Goal: Find specific page/section

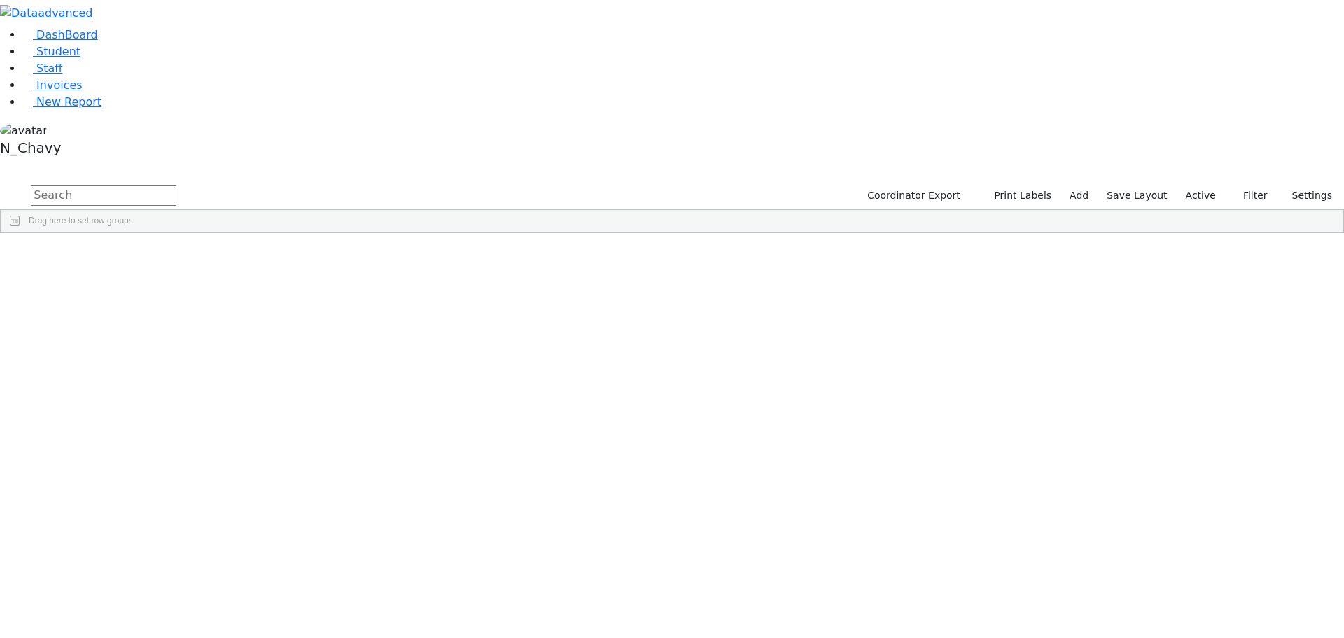
click at [176, 185] on input "text" at bounding box center [104, 195] width 146 height 21
click at [1329, 302] on button "Filters" at bounding box center [1336, 327] width 15 height 50
click at [1206, 285] on span "Last Name" at bounding box center [1266, 290] width 120 height 10
click at [1194, 371] on input "checkbox" at bounding box center [1199, 376] width 11 height 11
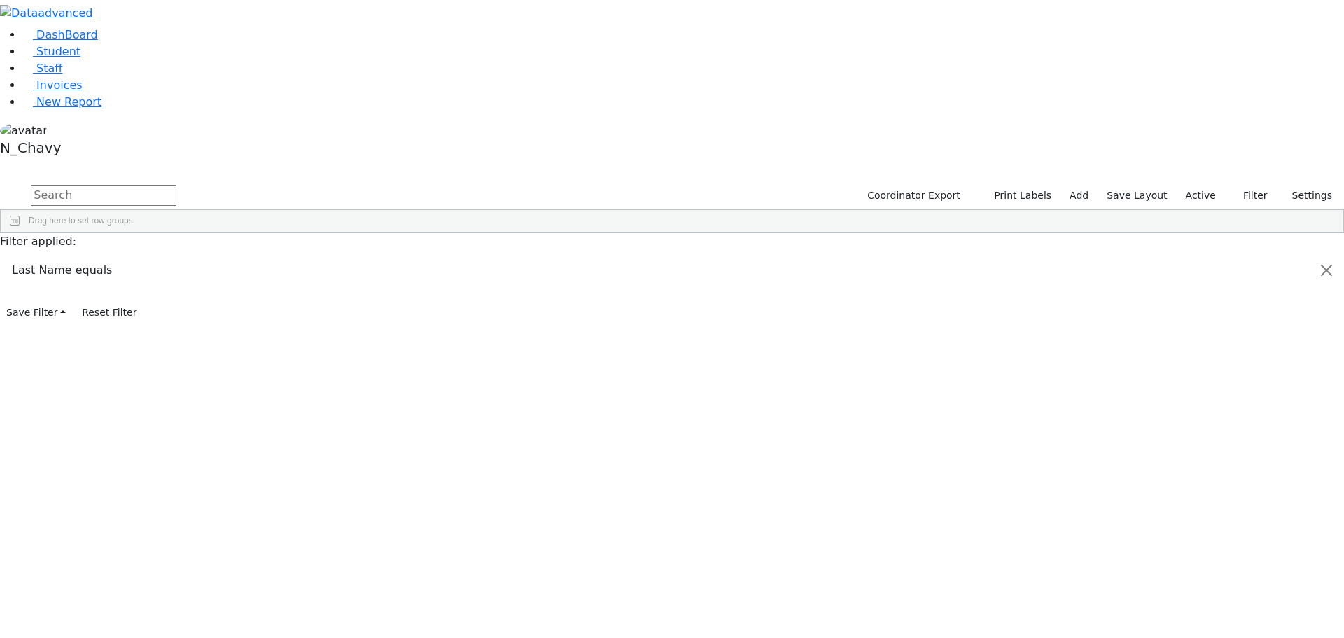
scroll to position [210, 0]
click at [1194, 413] on input "checkbox" at bounding box center [1199, 418] width 11 height 11
click at [1194, 385] on input "checkbox" at bounding box center [1199, 390] width 11 height 11
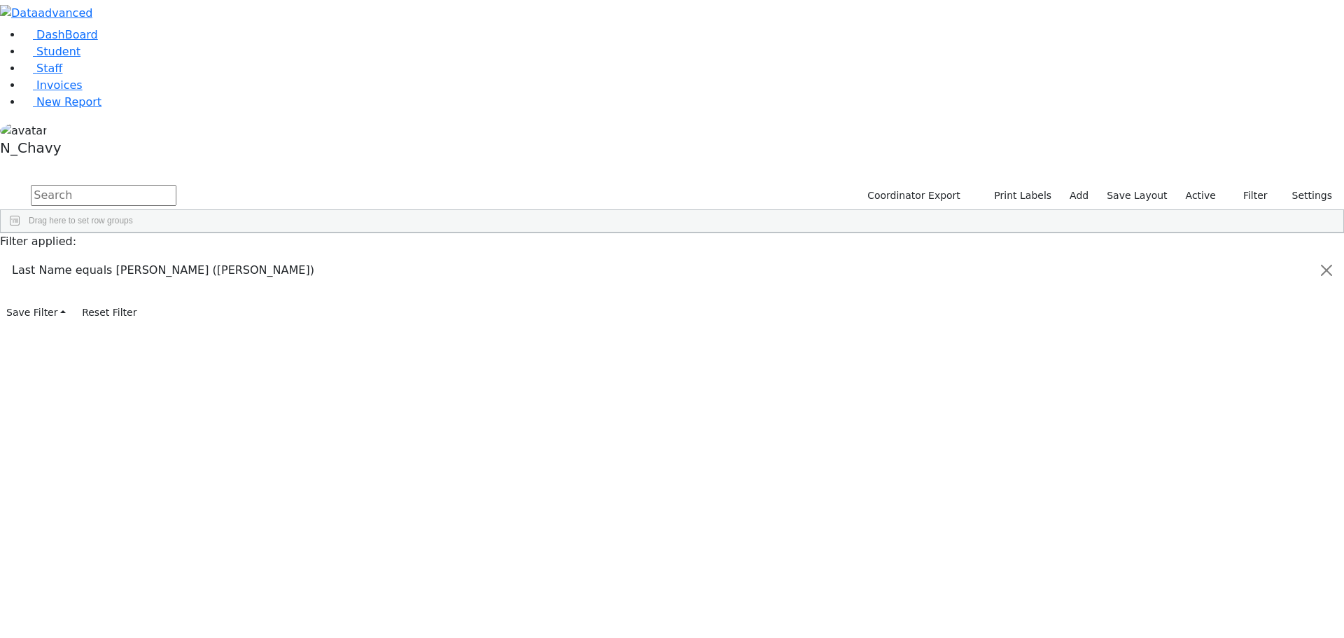
click at [1194, 385] on input "checkbox" at bounding box center [1199, 390] width 11 height 11
click at [1194, 419] on input "checkbox" at bounding box center [1199, 424] width 11 height 11
click at [1194, 452] on input "checkbox" at bounding box center [1199, 457] width 11 height 11
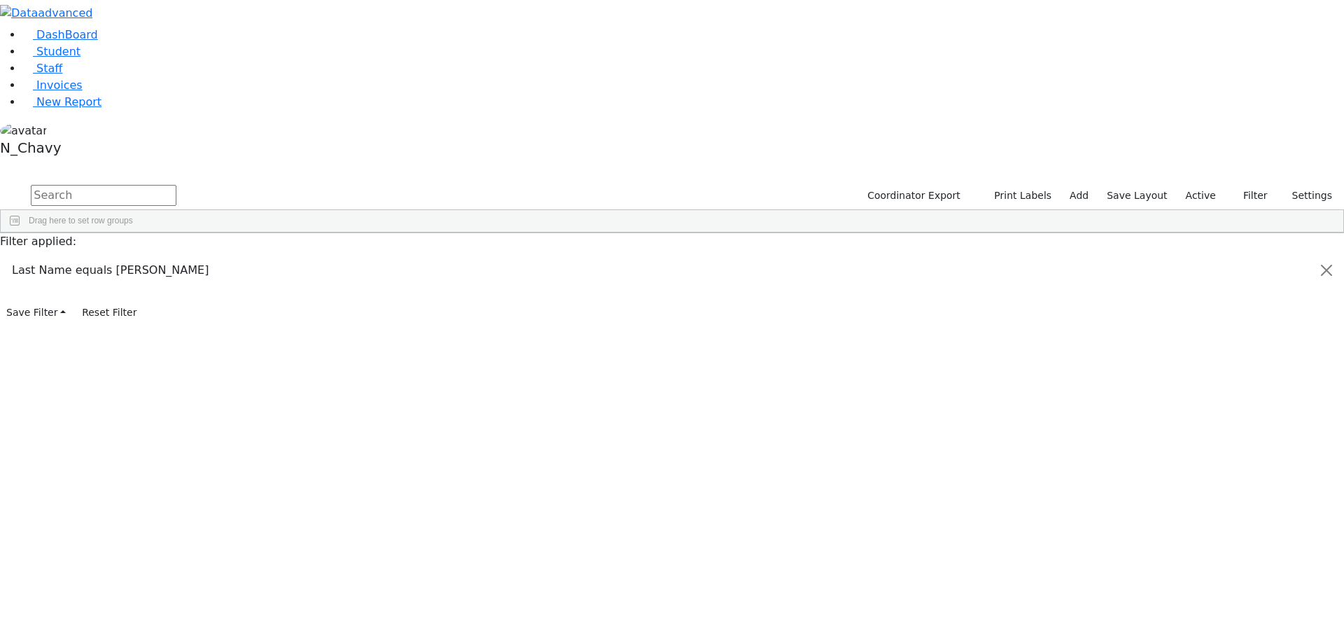
click at [1194, 452] on input "checkbox" at bounding box center [1199, 457] width 11 height 11
click at [1194, 421] on input "checkbox" at bounding box center [1199, 426] width 11 height 11
click at [1194, 405] on input "checkbox" at bounding box center [1199, 410] width 11 height 11
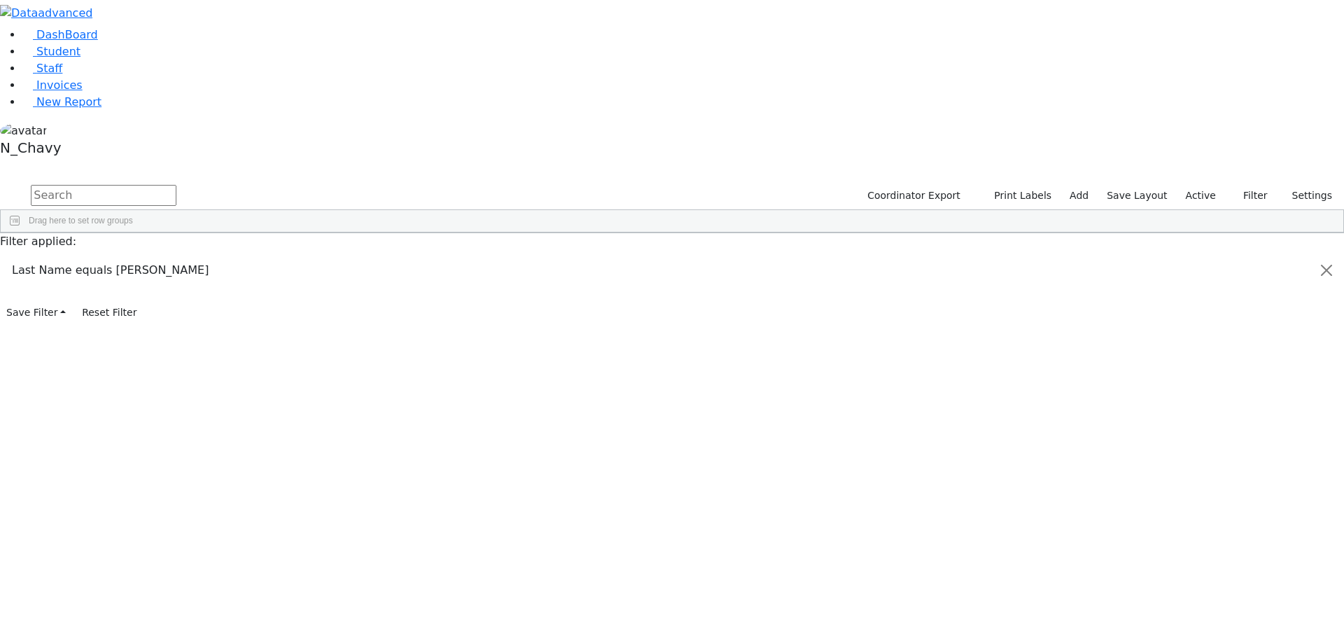
click at [1194, 405] on input "checkbox" at bounding box center [1199, 410] width 11 height 11
click at [1194, 371] on input "checkbox" at bounding box center [1199, 376] width 11 height 11
click at [1194, 279] on div "Last Name" at bounding box center [1258, 290] width 139 height 22
click at [1206, 308] on span "First Name" at bounding box center [1266, 313] width 120 height 10
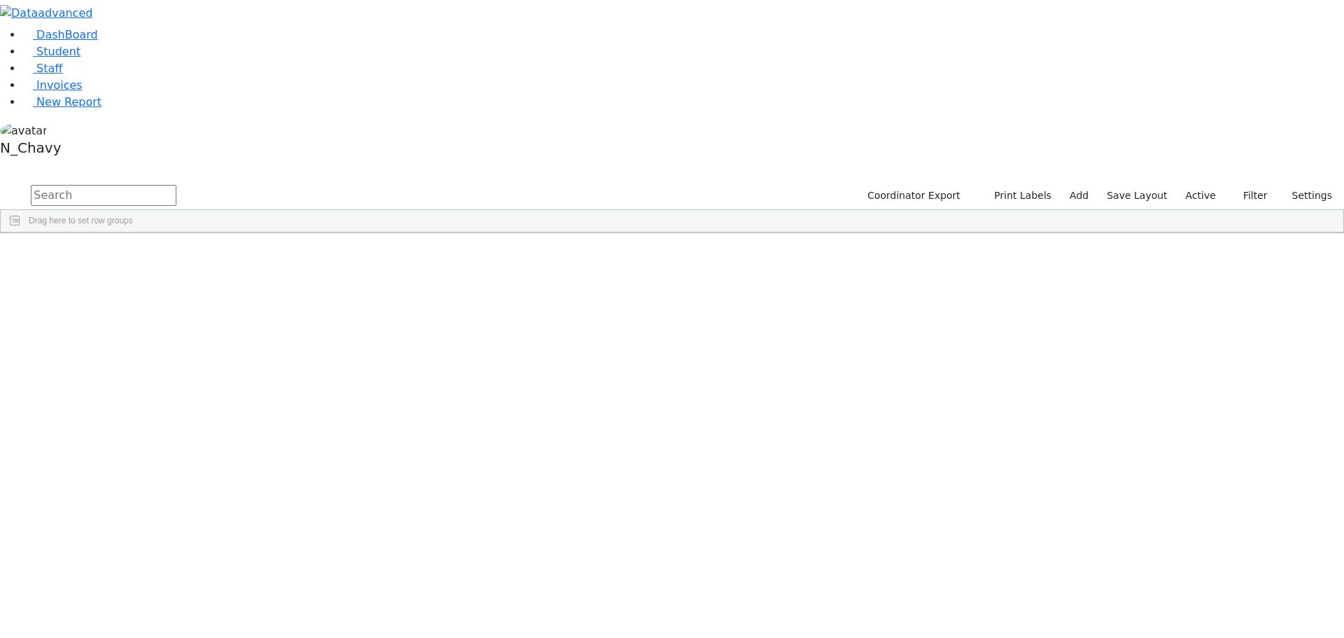
click at [1194, 394] on input "checkbox" at bounding box center [1199, 399] width 11 height 11
click at [1194, 411] on input "checkbox" at bounding box center [1199, 416] width 11 height 11
click at [1194, 428] on input "checkbox" at bounding box center [1199, 433] width 11 height 11
click at [1194, 445] on input "checkbox" at bounding box center [1199, 450] width 11 height 11
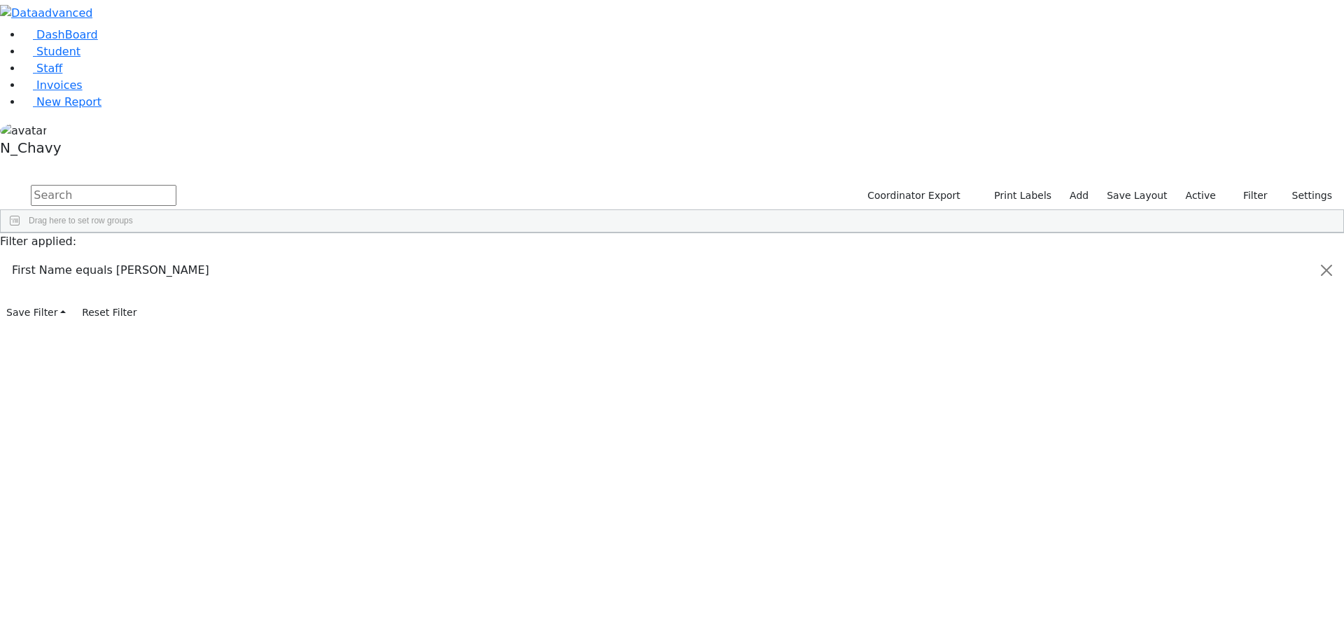
click at [1194, 428] on input "checkbox" at bounding box center [1199, 433] width 11 height 11
click at [1194, 445] on input "checkbox" at bounding box center [1199, 450] width 11 height 11
click at [1194, 461] on input "checkbox" at bounding box center [1199, 466] width 11 height 11
click at [1194, 391] on input "checkbox" at bounding box center [1199, 396] width 11 height 11
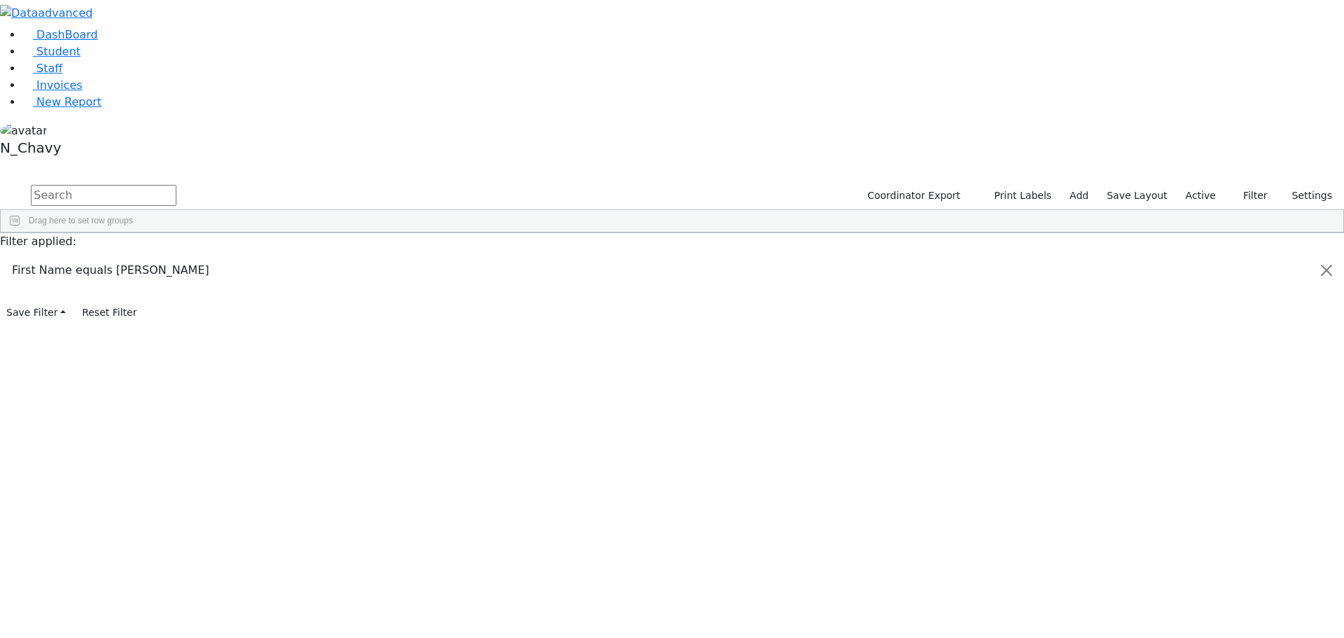
scroll to position [67, 0]
click at [1194, 411] on input "checkbox" at bounding box center [1199, 416] width 11 height 11
click at [1194, 425] on div "[PERSON_NAME]" at bounding box center [1259, 433] width 131 height 17
click at [1194, 428] on input "checkbox" at bounding box center [1199, 433] width 11 height 11
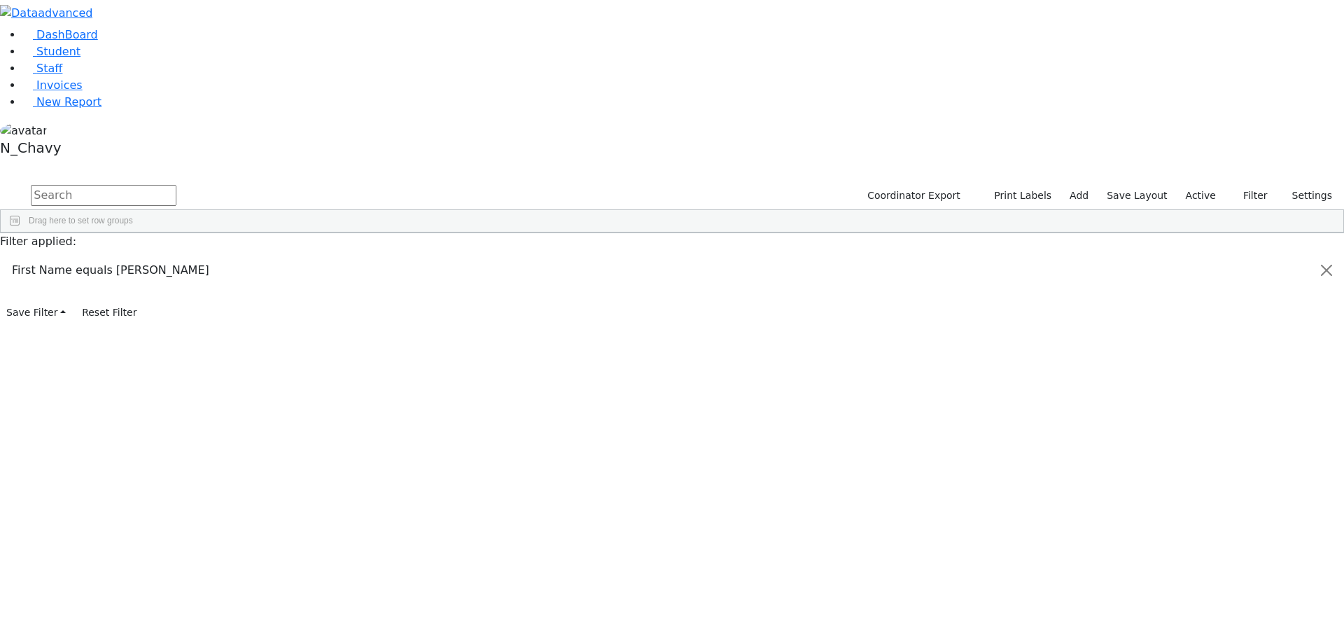
click at [1194, 428] on input "checkbox" at bounding box center [1199, 433] width 11 height 11
click at [1194, 411] on input "checkbox" at bounding box center [1199, 416] width 11 height 11
click at [1194, 428] on input "checkbox" at bounding box center [1199, 433] width 11 height 11
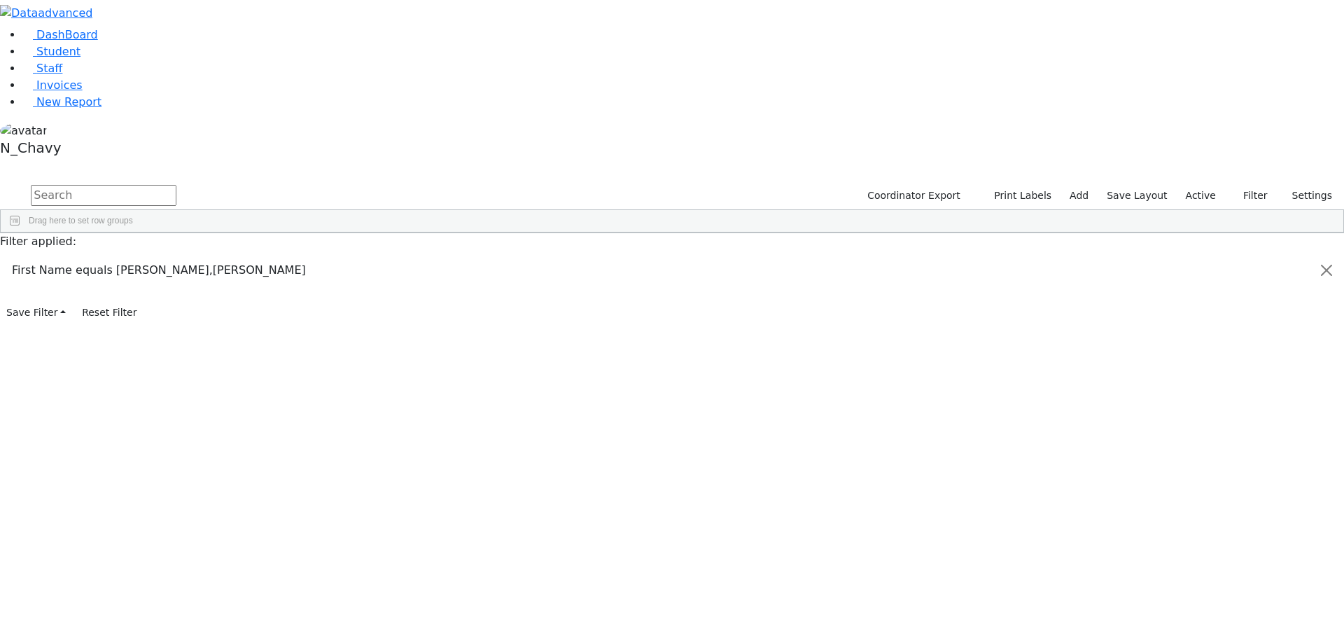
click at [1194, 428] on input "checkbox" at bounding box center [1199, 433] width 11 height 11
click at [1194, 411] on input "checkbox" at bounding box center [1199, 416] width 11 height 11
click at [1194, 445] on input "checkbox" at bounding box center [1199, 450] width 11 height 11
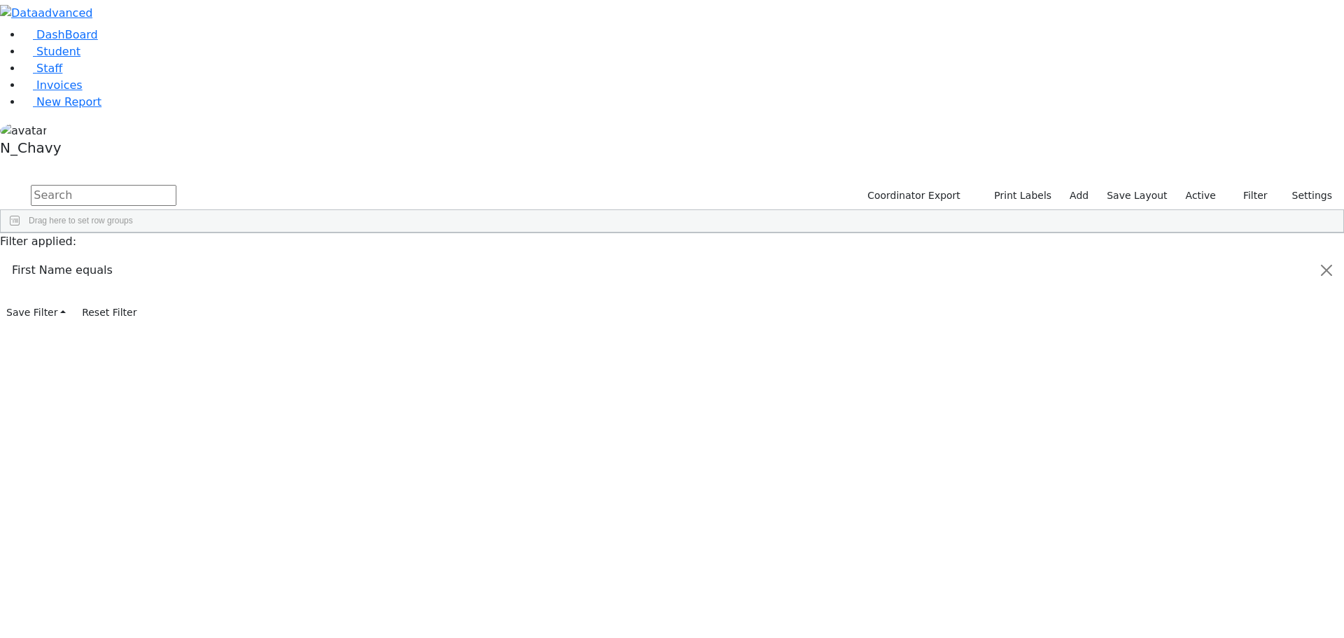
click at [1194, 391] on input "checkbox" at bounding box center [1199, 396] width 11 height 11
click at [1194, 394] on input "checkbox" at bounding box center [1199, 399] width 11 height 11
click at [1194, 411] on input "checkbox" at bounding box center [1199, 416] width 11 height 11
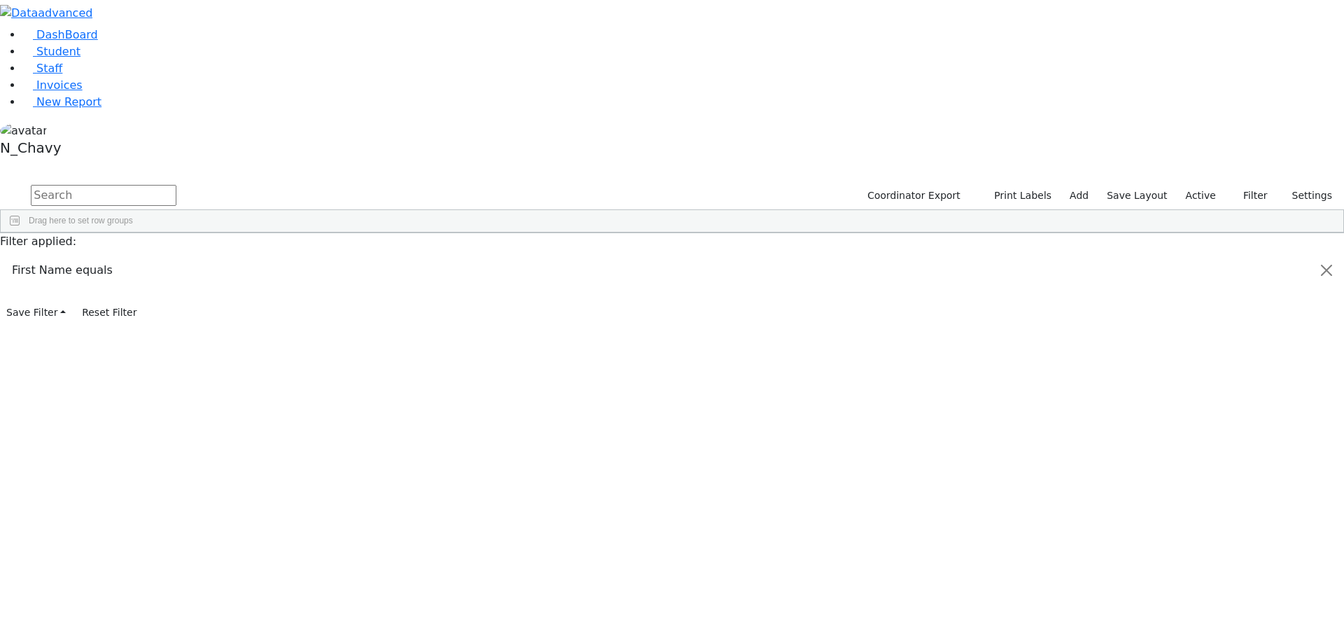
click at [1194, 428] on input "checkbox" at bounding box center [1199, 433] width 11 height 11
click at [1194, 445] on input "checkbox" at bounding box center [1199, 450] width 11 height 11
click at [1194, 461] on input "checkbox" at bounding box center [1199, 466] width 11 height 11
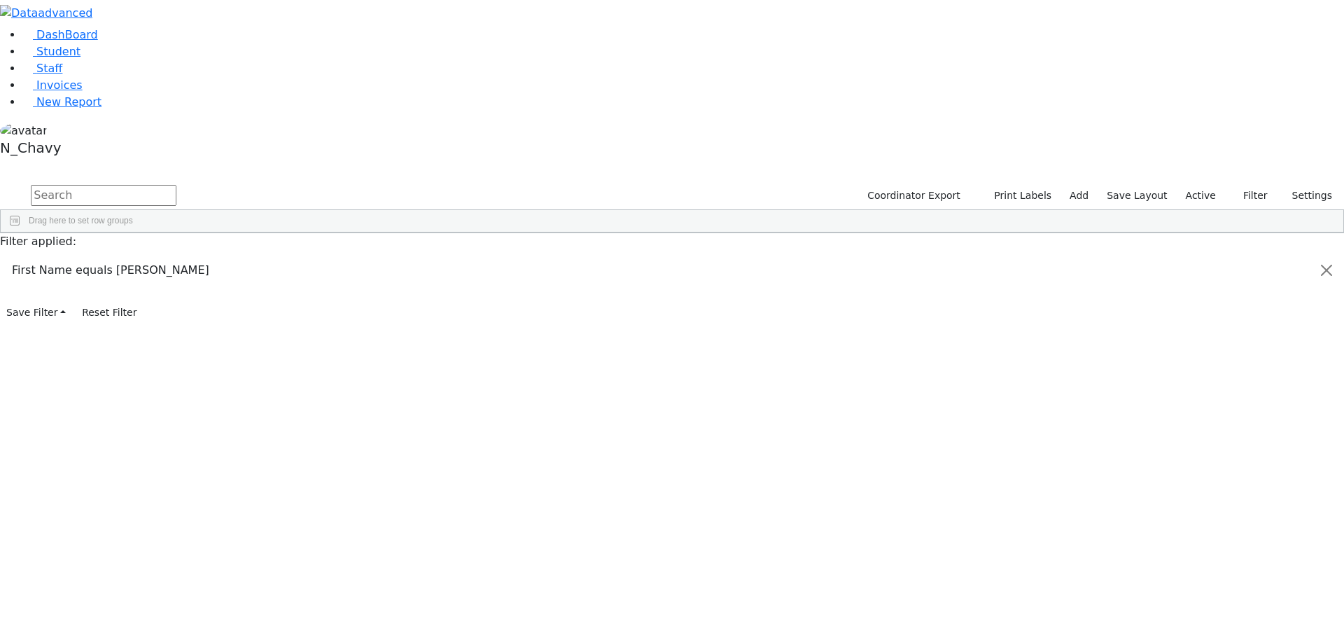
click at [1194, 461] on input "checkbox" at bounding box center [1199, 466] width 11 height 11
click at [1194, 408] on input "checkbox" at bounding box center [1199, 413] width 11 height 11
click at [1194, 425] on input "checkbox" at bounding box center [1199, 430] width 11 height 11
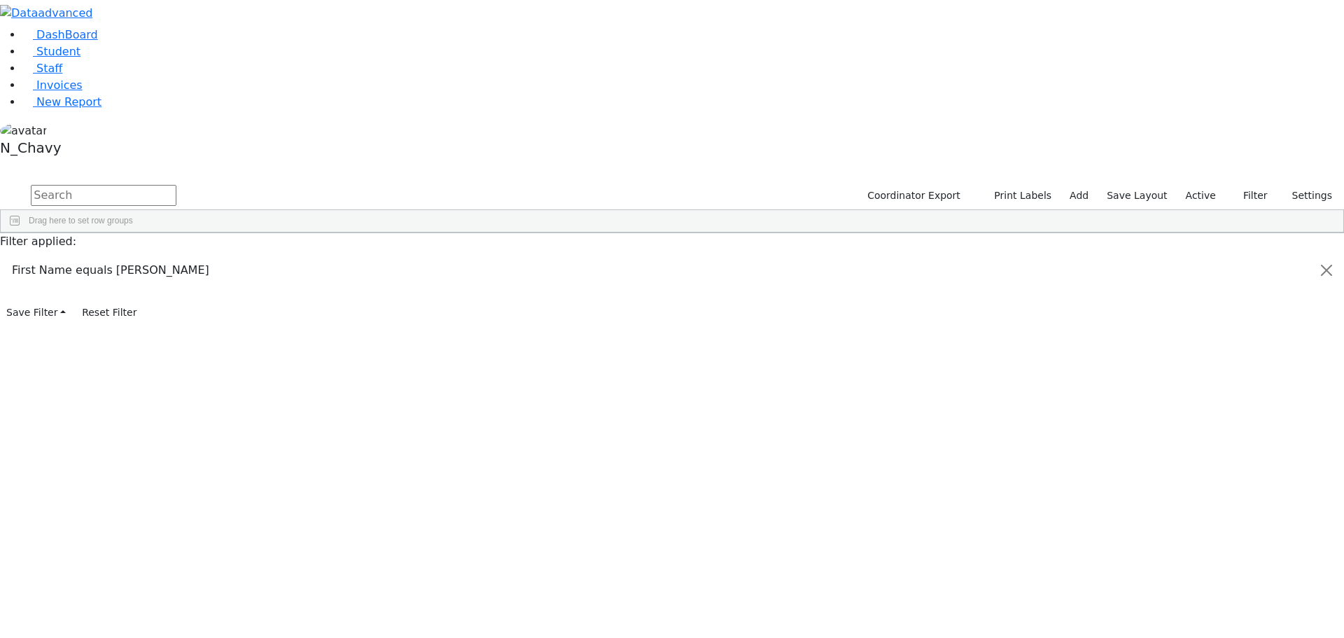
click at [1194, 425] on input "checkbox" at bounding box center [1199, 430] width 11 height 11
click at [1194, 442] on input "checkbox" at bounding box center [1199, 447] width 11 height 11
click at [1194, 459] on input "checkbox" at bounding box center [1199, 464] width 11 height 11
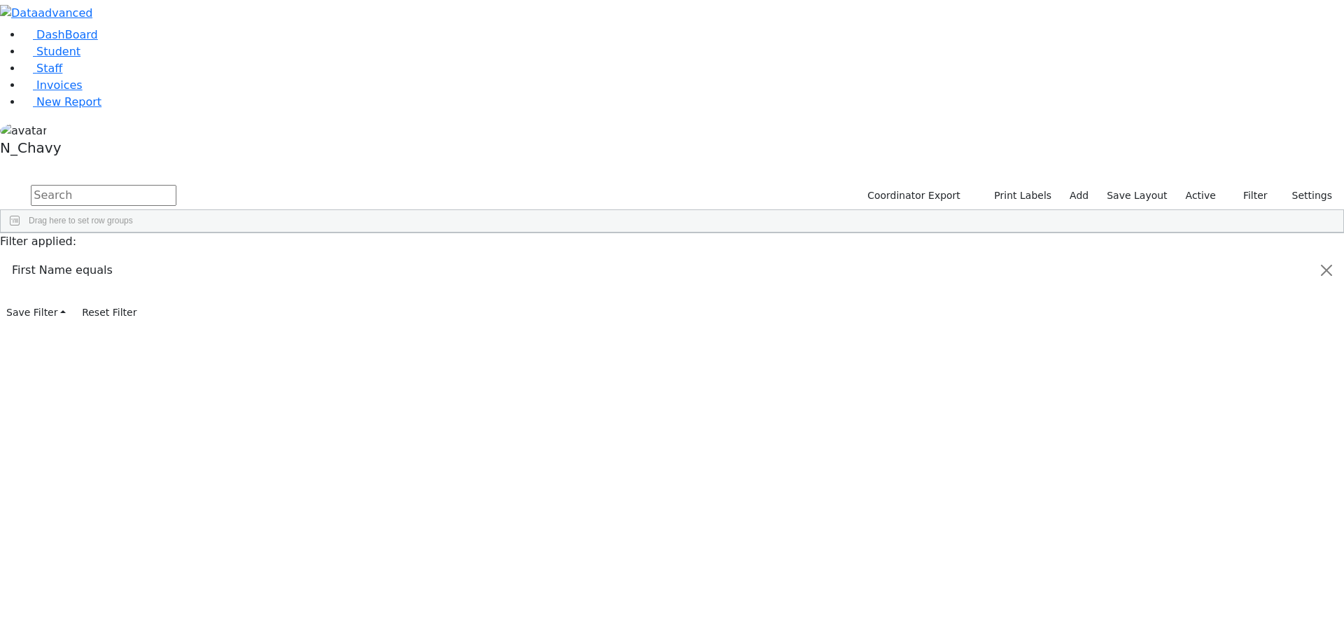
click at [1194, 475] on input "checkbox" at bounding box center [1199, 480] width 11 height 11
click at [1194, 405] on input "checkbox" at bounding box center [1199, 410] width 11 height 11
click at [1194, 422] on input "checkbox" at bounding box center [1199, 427] width 11 height 11
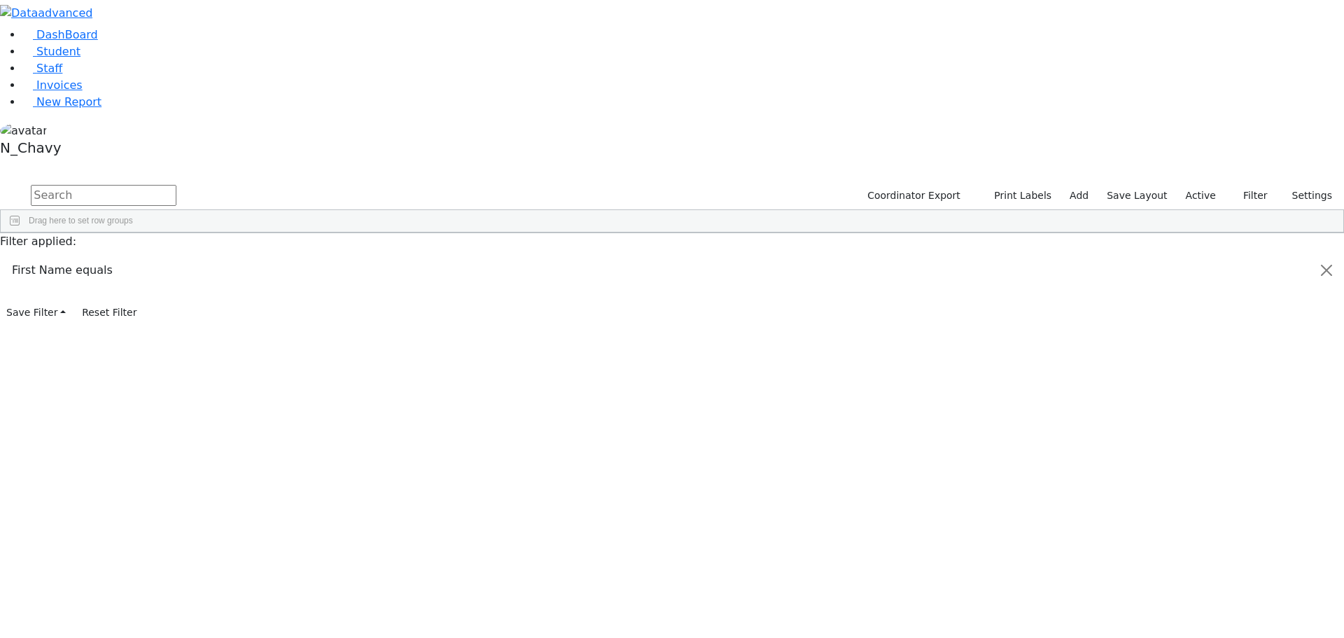
click at [1194, 439] on input "checkbox" at bounding box center [1199, 444] width 11 height 11
click at [1194, 456] on input "checkbox" at bounding box center [1199, 461] width 11 height 11
click at [1194, 473] on input "checkbox" at bounding box center [1199, 478] width 11 height 11
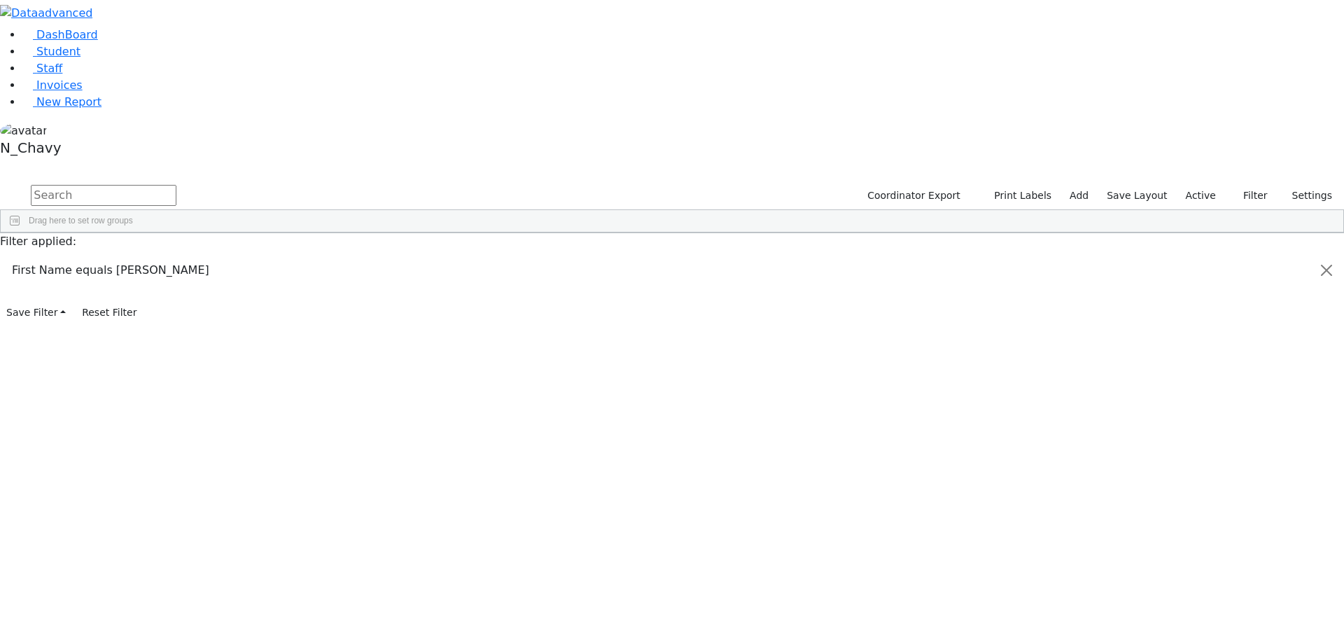
scroll to position [344, 0]
click at [1194, 403] on input "checkbox" at bounding box center [1199, 408] width 11 height 11
click at [1194, 419] on input "checkbox" at bounding box center [1199, 424] width 11 height 11
click at [1194, 433] on div "Berel" at bounding box center [1259, 441] width 131 height 17
click at [1194, 419] on input "checkbox" at bounding box center [1199, 424] width 11 height 11
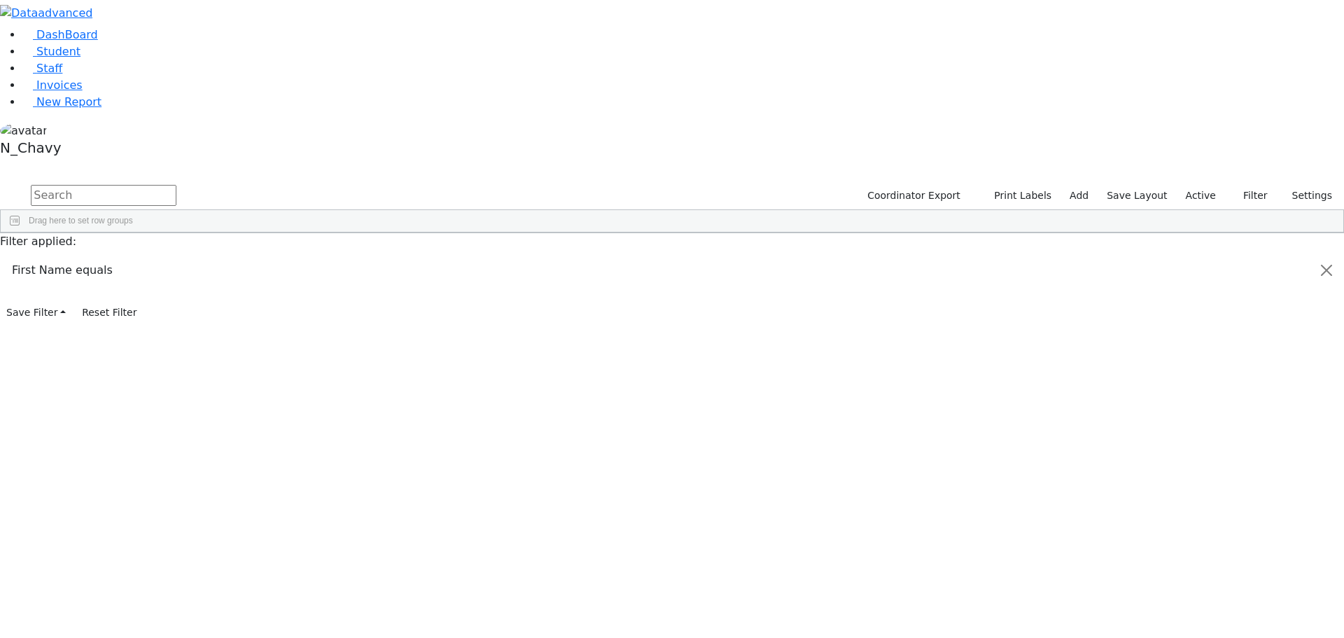
click at [1194, 436] on input "checkbox" at bounding box center [1199, 441] width 11 height 11
click at [1194, 453] on input "checkbox" at bounding box center [1199, 458] width 11 height 11
click at [1194, 470] on input "checkbox" at bounding box center [1199, 475] width 11 height 11
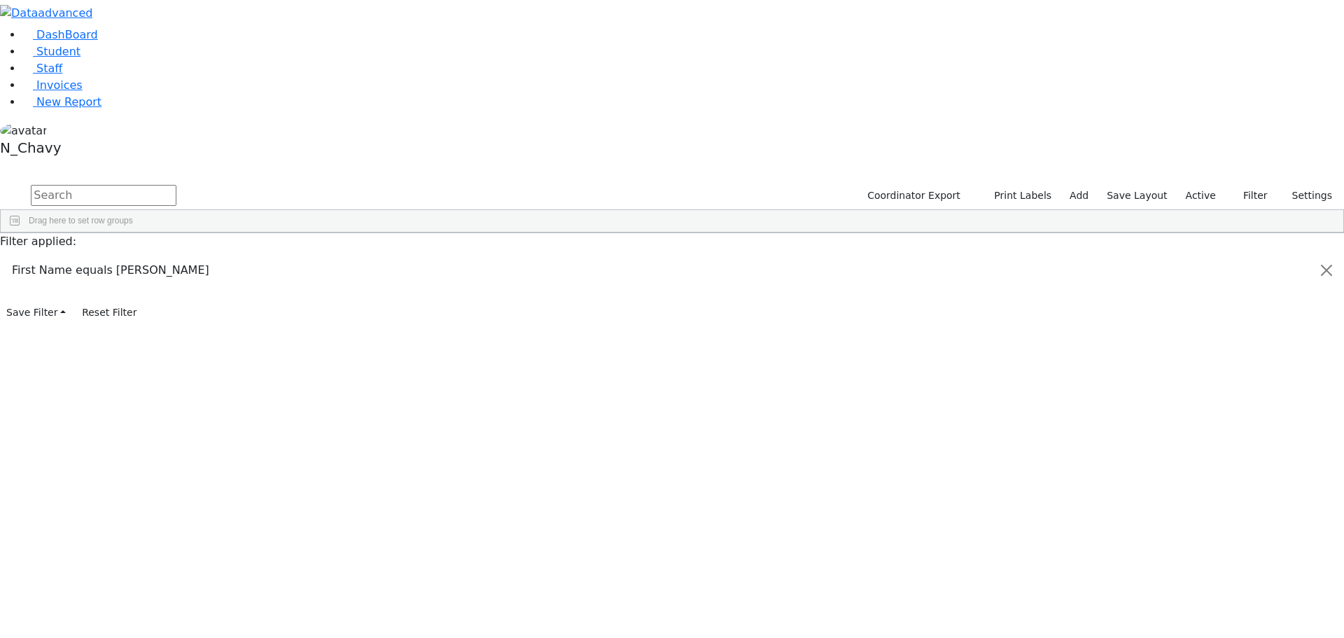
scroll to position [414, 0]
click at [1194, 400] on input "checkbox" at bounding box center [1199, 405] width 11 height 11
click at [1194, 417] on input "checkbox" at bounding box center [1199, 422] width 11 height 11
click at [1194, 433] on input "checkbox" at bounding box center [1199, 438] width 11 height 11
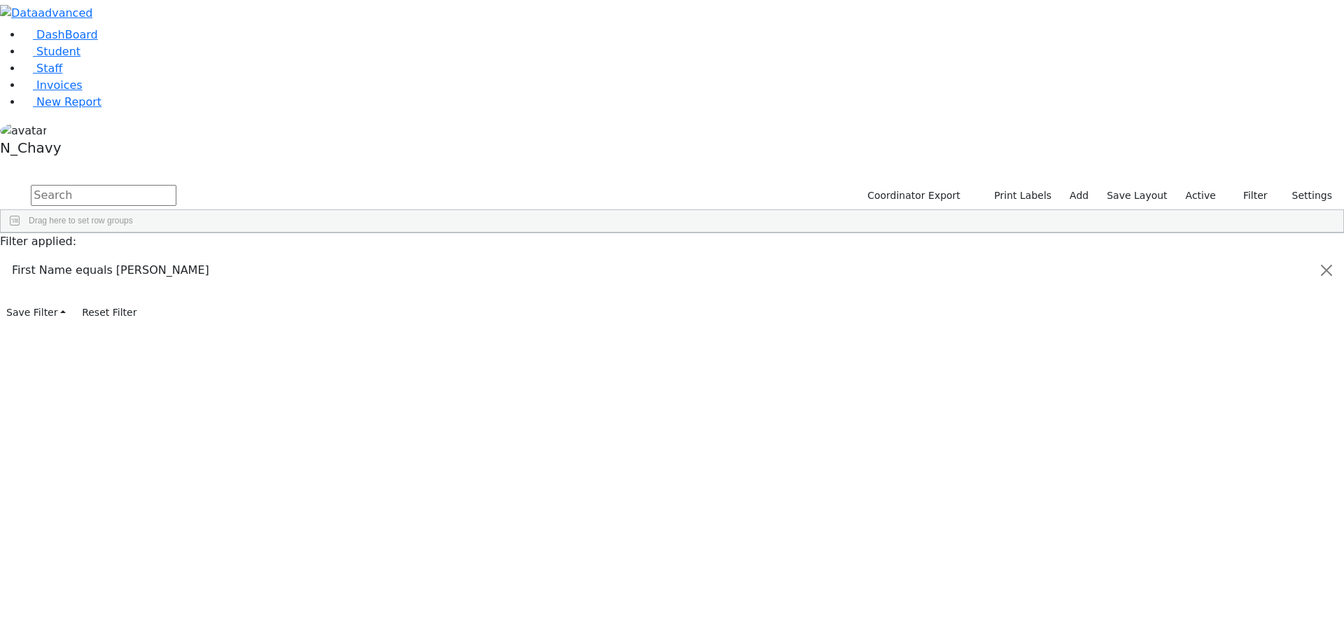
click at [1194, 433] on input "checkbox" at bounding box center [1199, 438] width 11 height 11
click at [1194, 394] on input "checkbox" at bounding box center [1199, 399] width 11 height 11
click at [1263, 308] on span "First Name" at bounding box center [1266, 313] width 120 height 10
click at [1210, 354] on span "Age" at bounding box center [1266, 359] width 120 height 10
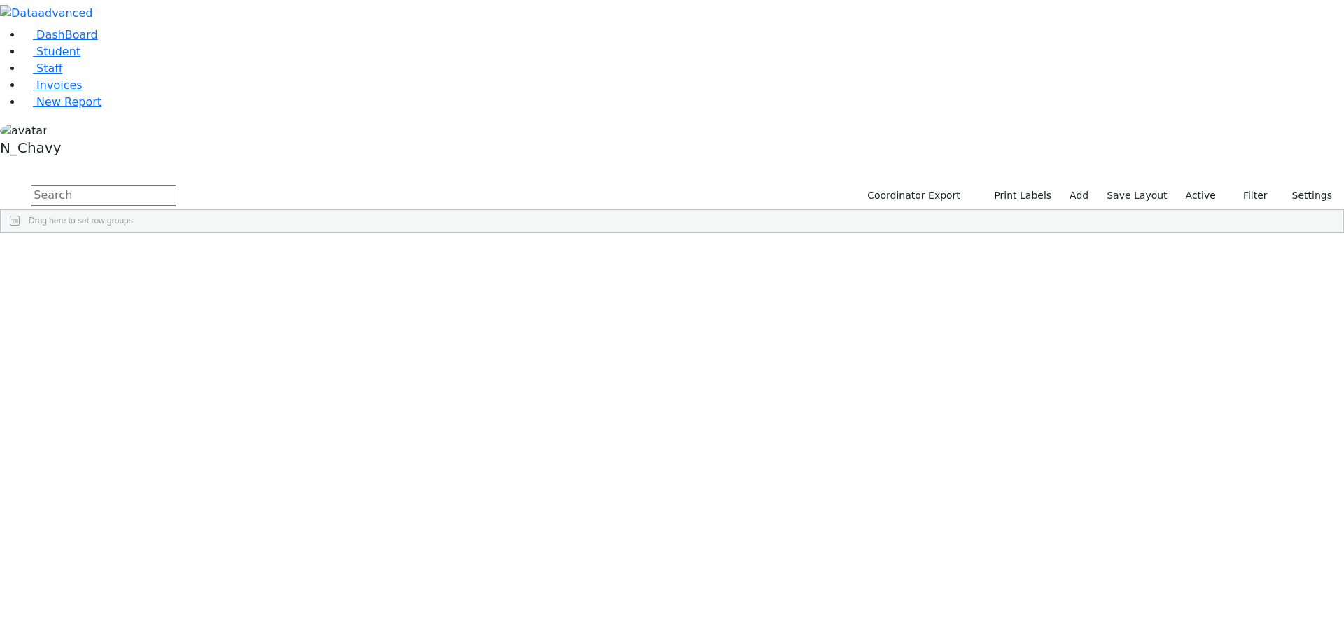
click at [1194, 440] on input "checkbox" at bounding box center [1199, 445] width 11 height 11
click at [1194, 457] on input "checkbox" at bounding box center [1199, 462] width 11 height 11
click at [1194, 474] on input "checkbox" at bounding box center [1199, 479] width 11 height 11
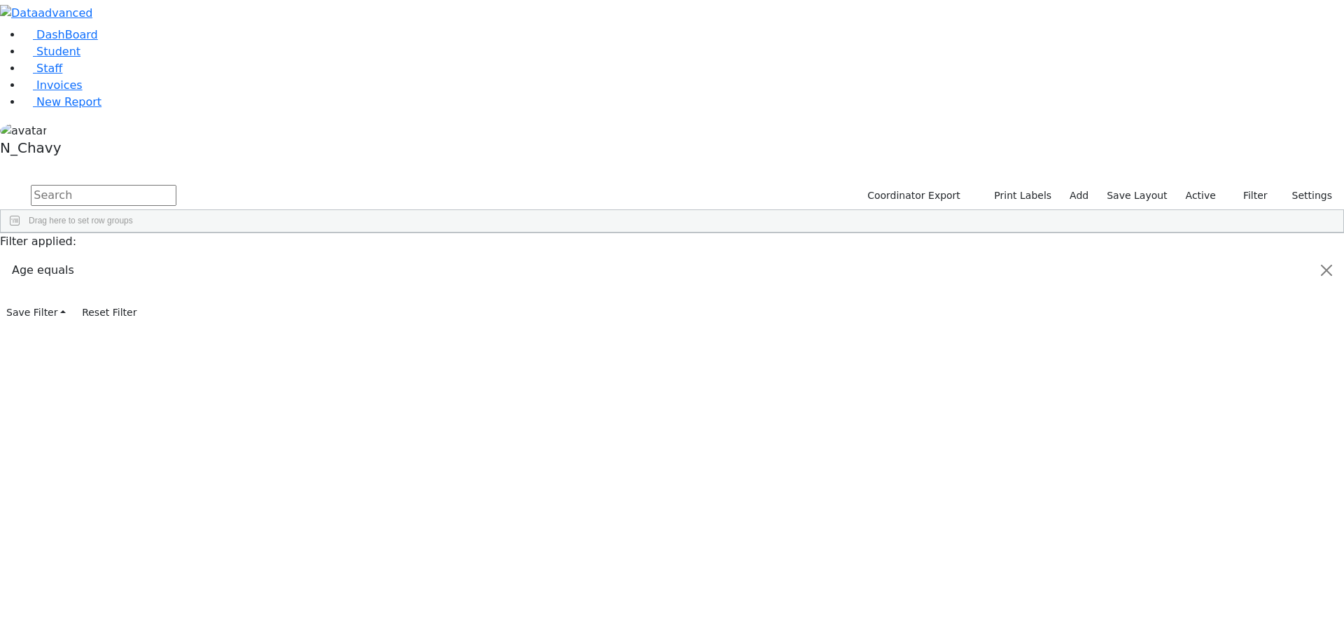
click at [1194, 491] on input "checkbox" at bounding box center [1199, 496] width 11 height 11
click at [1194, 438] on input "checkbox" at bounding box center [1199, 443] width 11 height 11
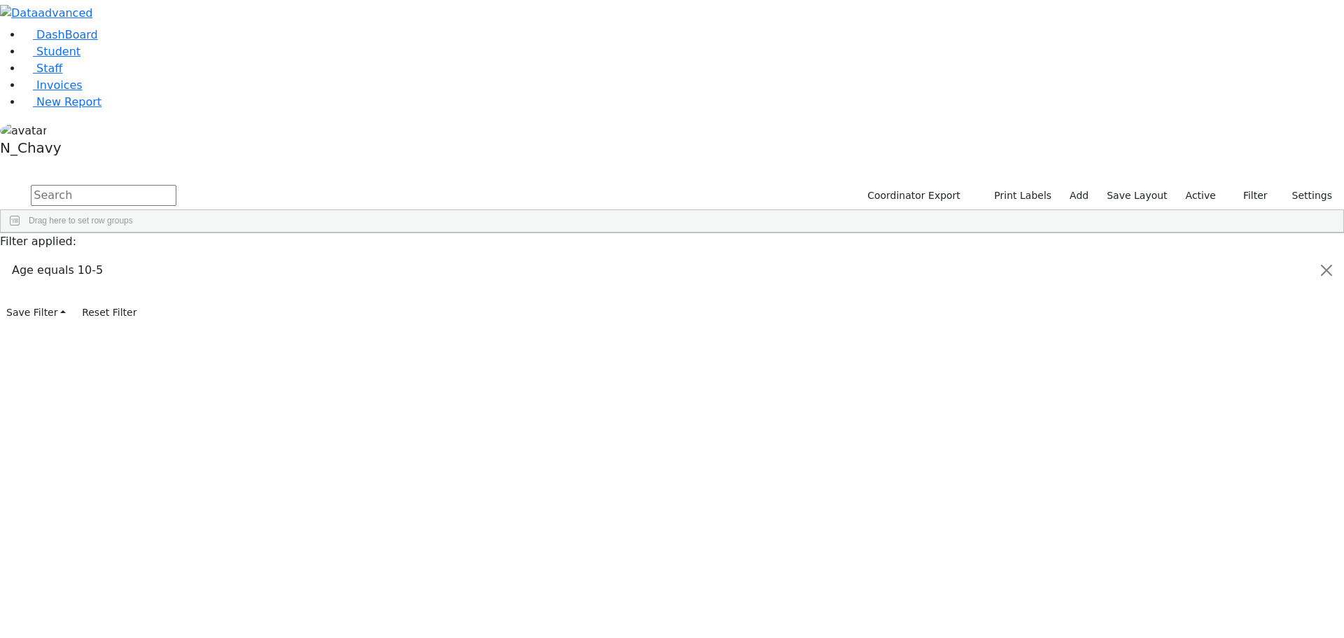
scroll to position [67, 0]
click at [1194, 457] on input "checkbox" at bounding box center [1199, 462] width 11 height 11
click at [1194, 474] on input "checkbox" at bounding box center [1199, 479] width 11 height 11
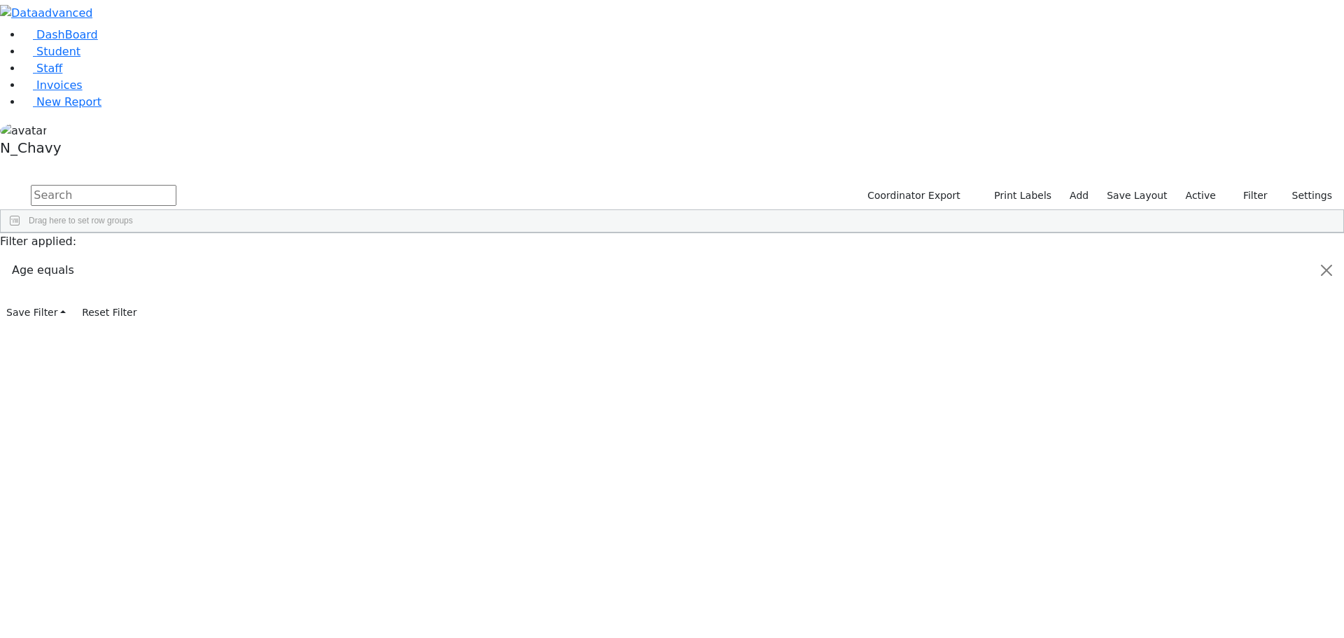
click at [1194, 491] on input "checkbox" at bounding box center [1199, 496] width 11 height 11
click at [1194, 508] on input "checkbox" at bounding box center [1199, 513] width 11 height 11
click at [1194, 524] on input "checkbox" at bounding box center [1199, 529] width 11 height 11
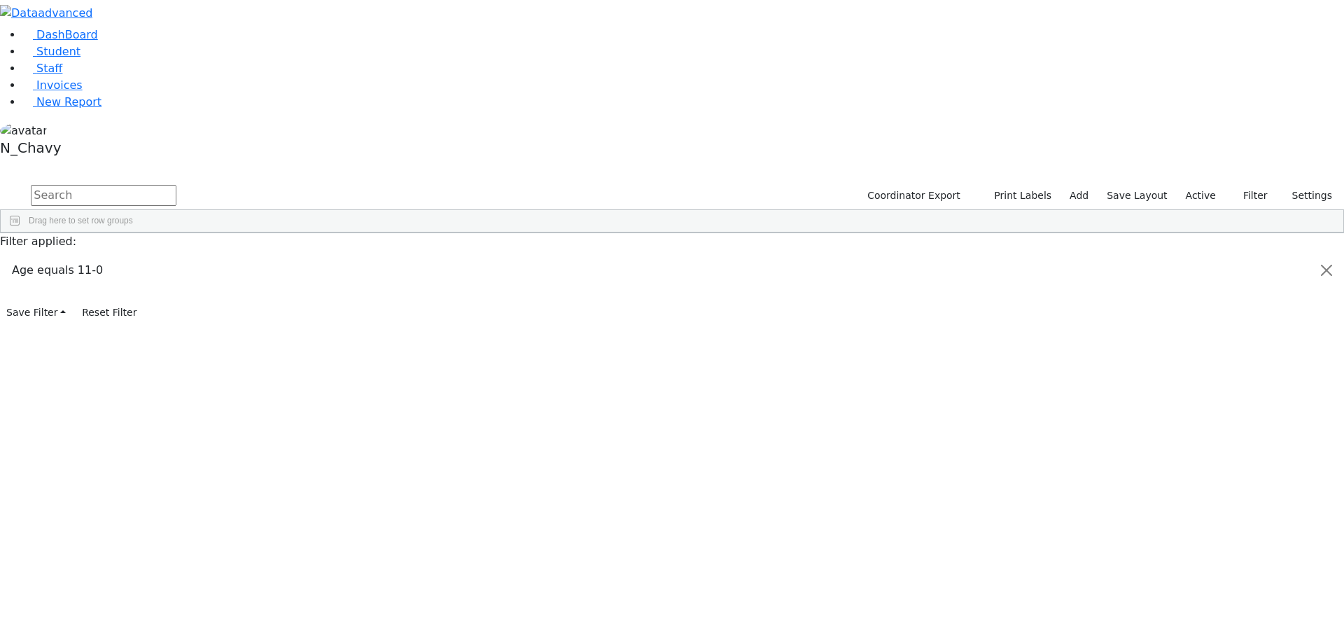
scroll to position [137, 0]
click at [1194, 454] on input "checkbox" at bounding box center [1199, 459] width 11 height 11
click at [1194, 463] on input "checkbox" at bounding box center [1199, 468] width 11 height 11
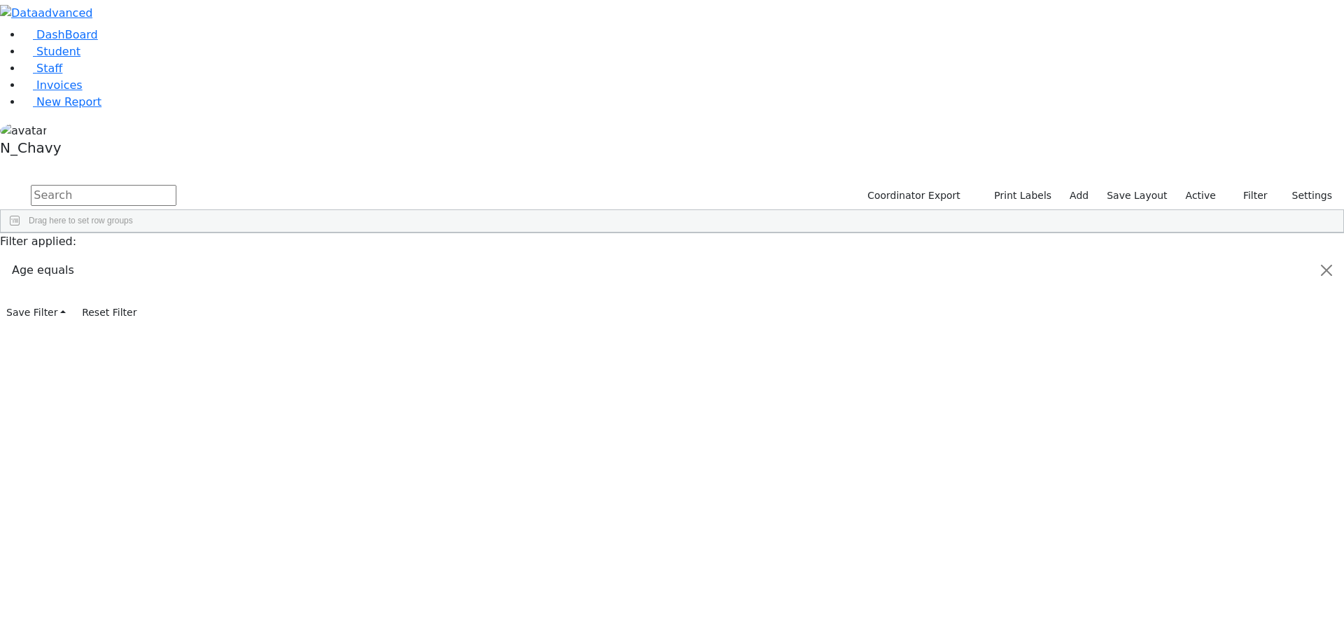
click at [1194, 446] on input "checkbox" at bounding box center [1199, 451] width 11 height 11
click at [1194, 516] on input "checkbox" at bounding box center [1199, 521] width 11 height 11
click at [1194, 499] on input "checkbox" at bounding box center [1199, 504] width 11 height 11
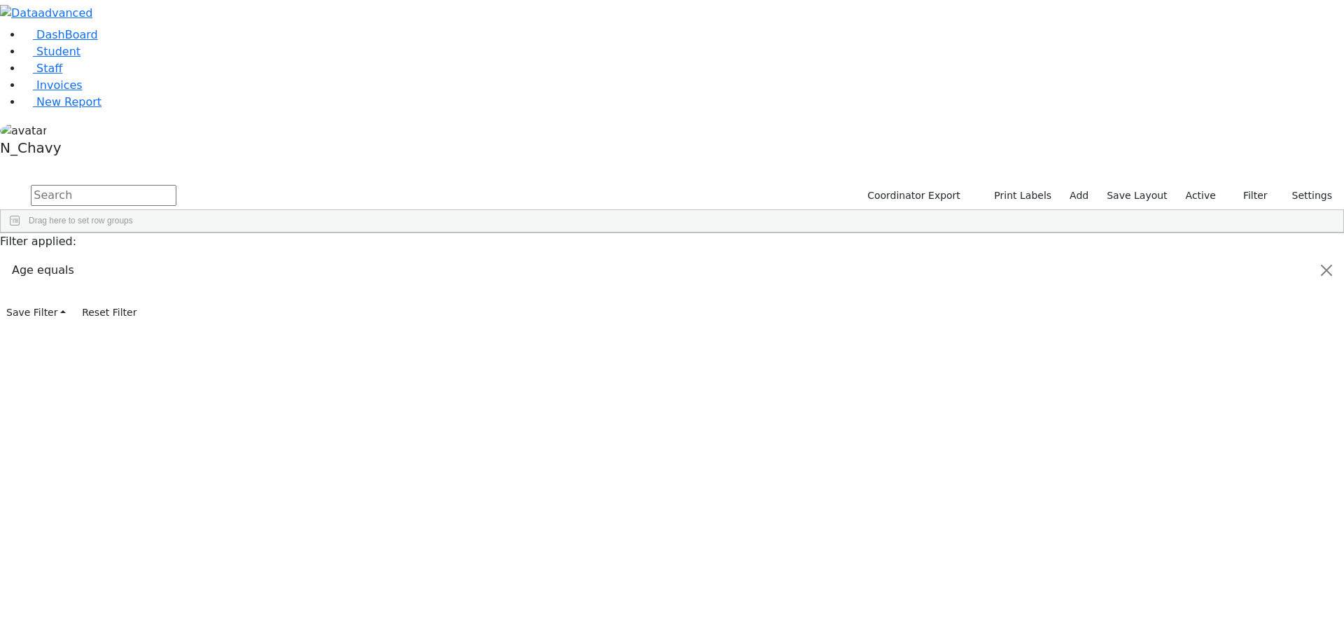
click at [1194, 482] on input "checkbox" at bounding box center [1199, 487] width 11 height 11
click at [1194, 440] on input "checkbox" at bounding box center [1199, 445] width 11 height 11
click at [1206, 354] on span "Age" at bounding box center [1266, 359] width 120 height 10
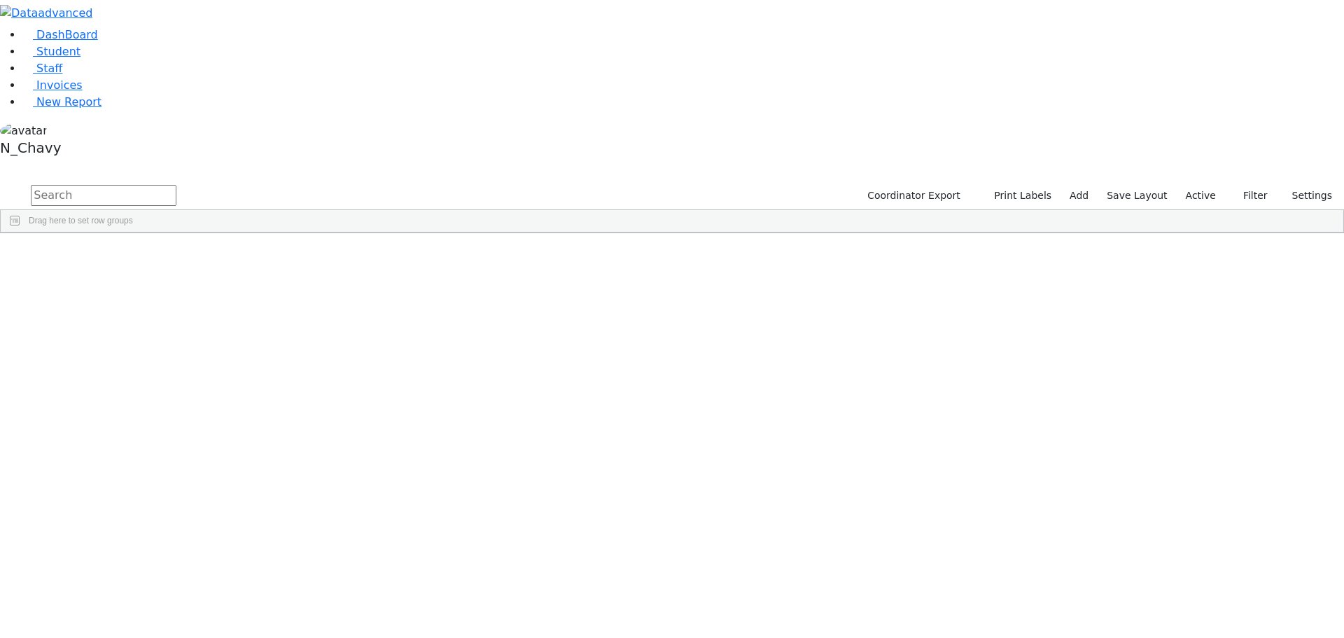
scroll to position [400, 0]
click at [1228, 548] on div "CSE Secretary" at bounding box center [1258, 559] width 139 height 22
click at [1194, 637] on input "checkbox" at bounding box center [1199, 646] width 11 height 11
click at [18, 162] on button "button" at bounding box center [9, 167] width 18 height 10
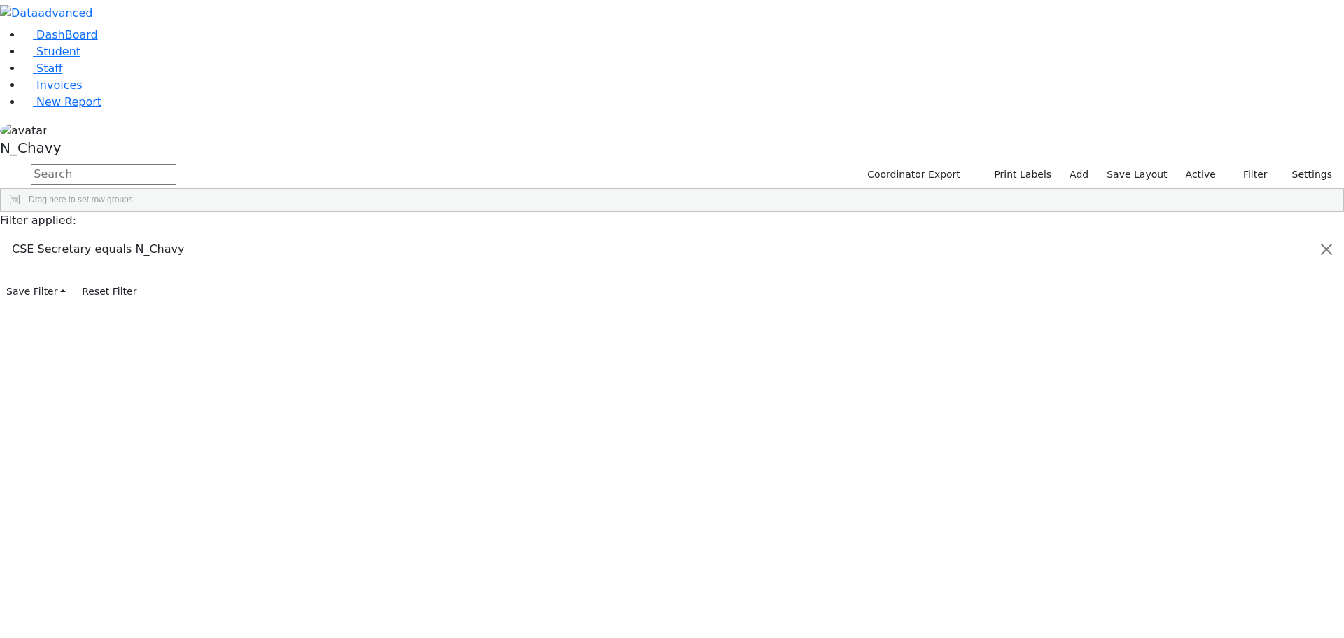
click at [0, 0] on button "button" at bounding box center [0, 0] width 0 height 0
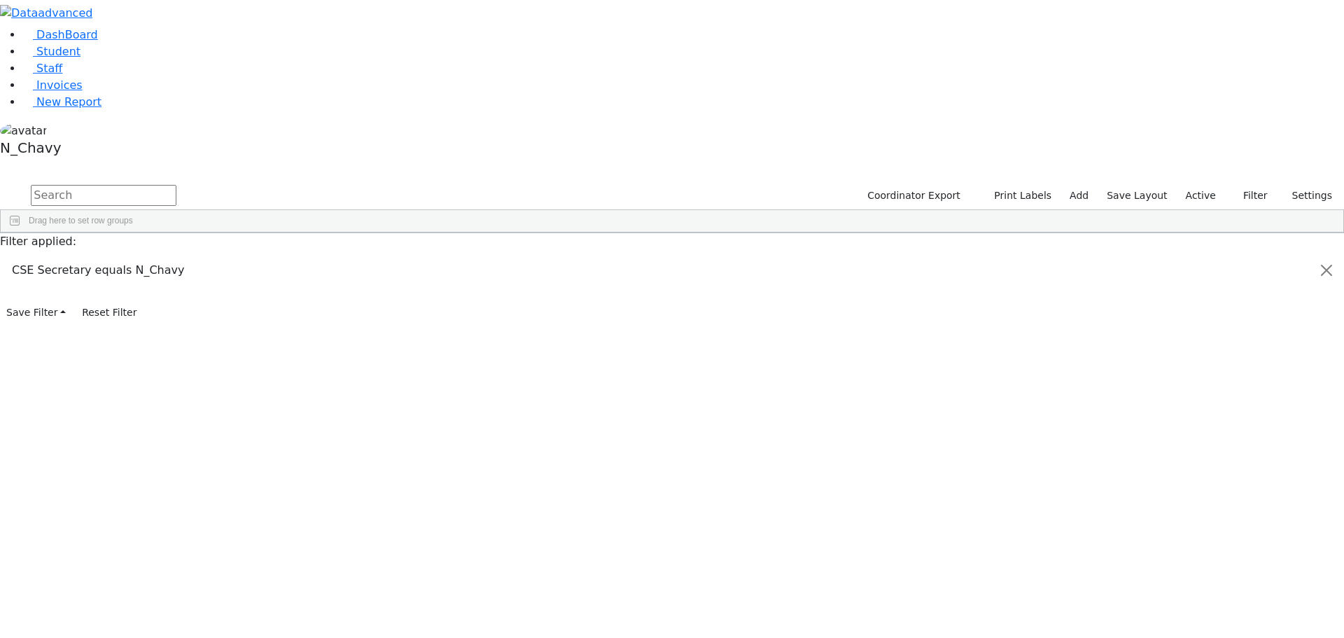
click at [18, 162] on button "button" at bounding box center [9, 167] width 18 height 10
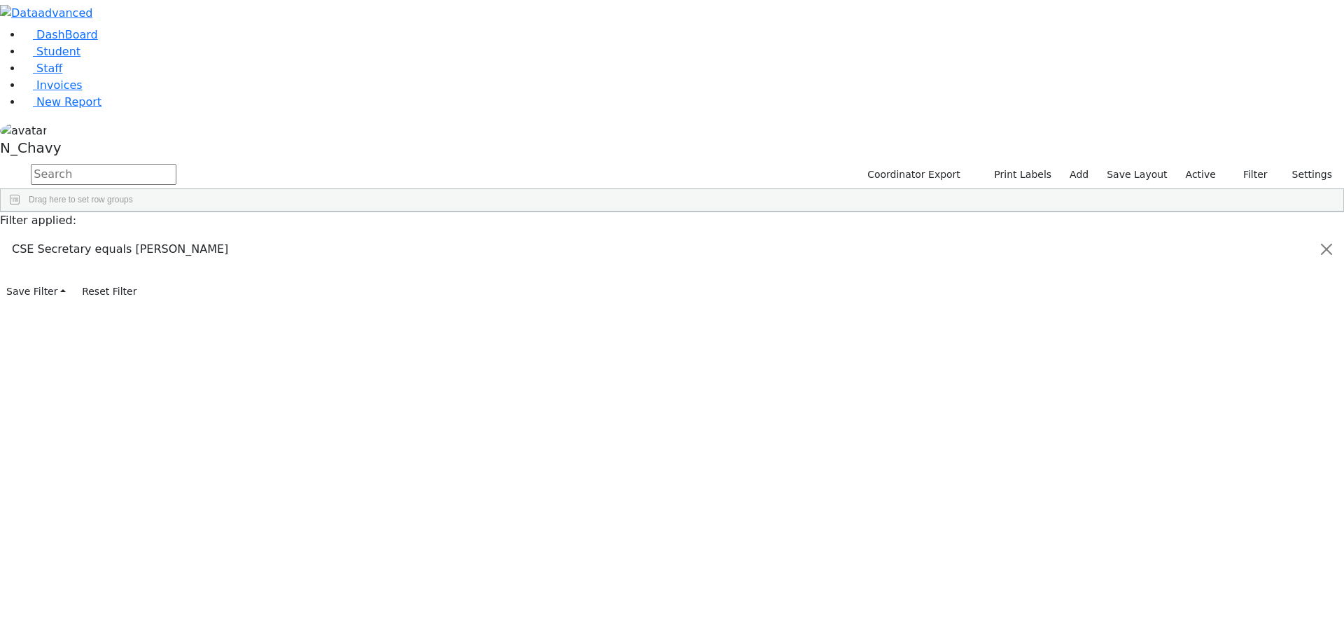
click at [0, 0] on button "button" at bounding box center [0, 0] width 0 height 0
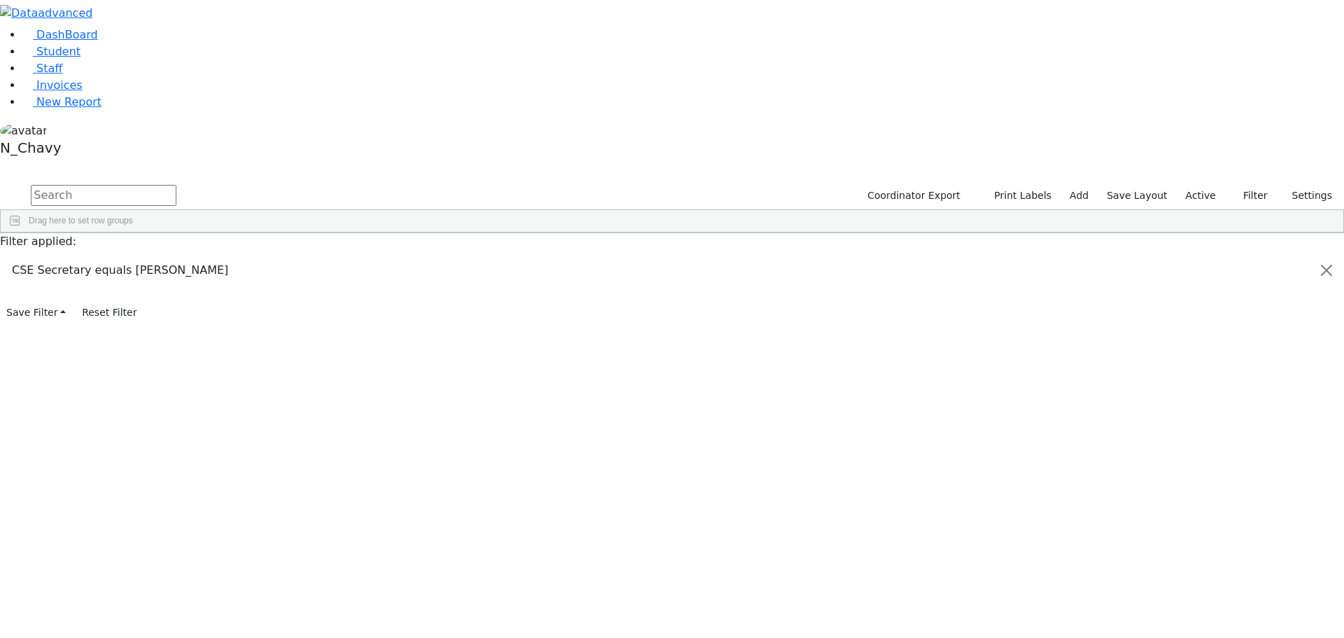
click at [18, 162] on button "button" at bounding box center [9, 167] width 18 height 10
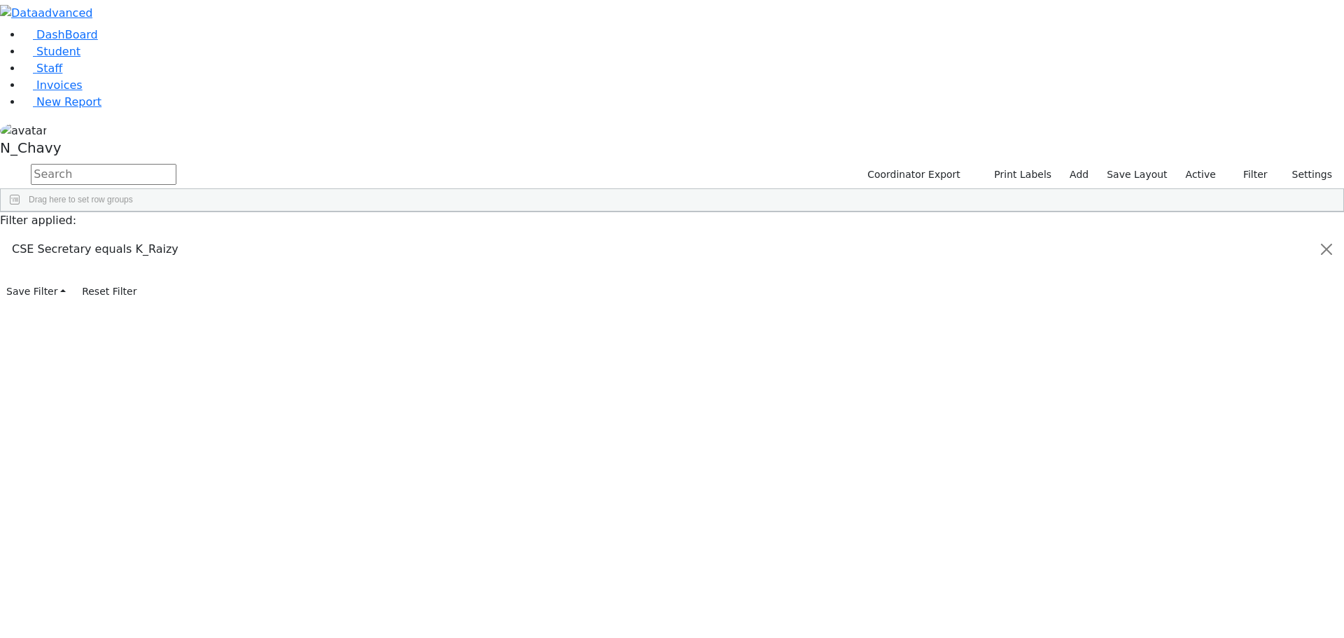
click at [0, 0] on button "button" at bounding box center [0, 0] width 0 height 0
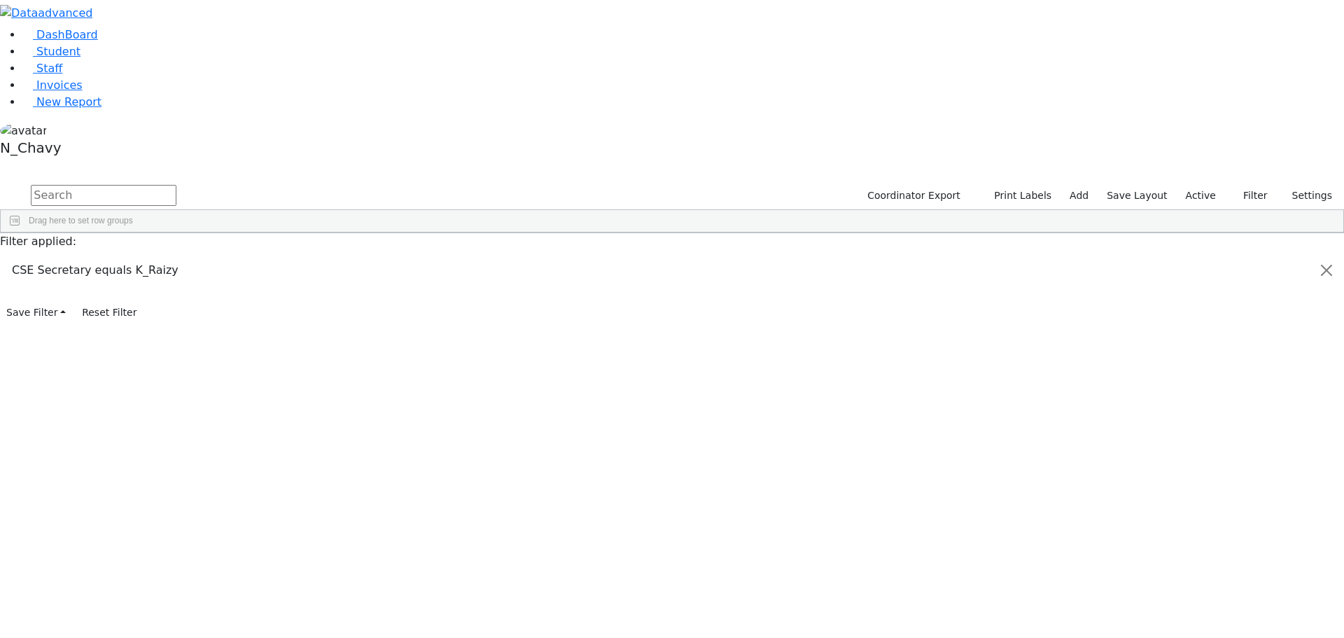
click at [1194, 637] on input "checkbox" at bounding box center [1199, 646] width 11 height 11
click at [1194, 338] on div "CSE Secretary" at bounding box center [1258, 349] width 139 height 22
click at [1212, 369] on span "Site" at bounding box center [1266, 374] width 120 height 10
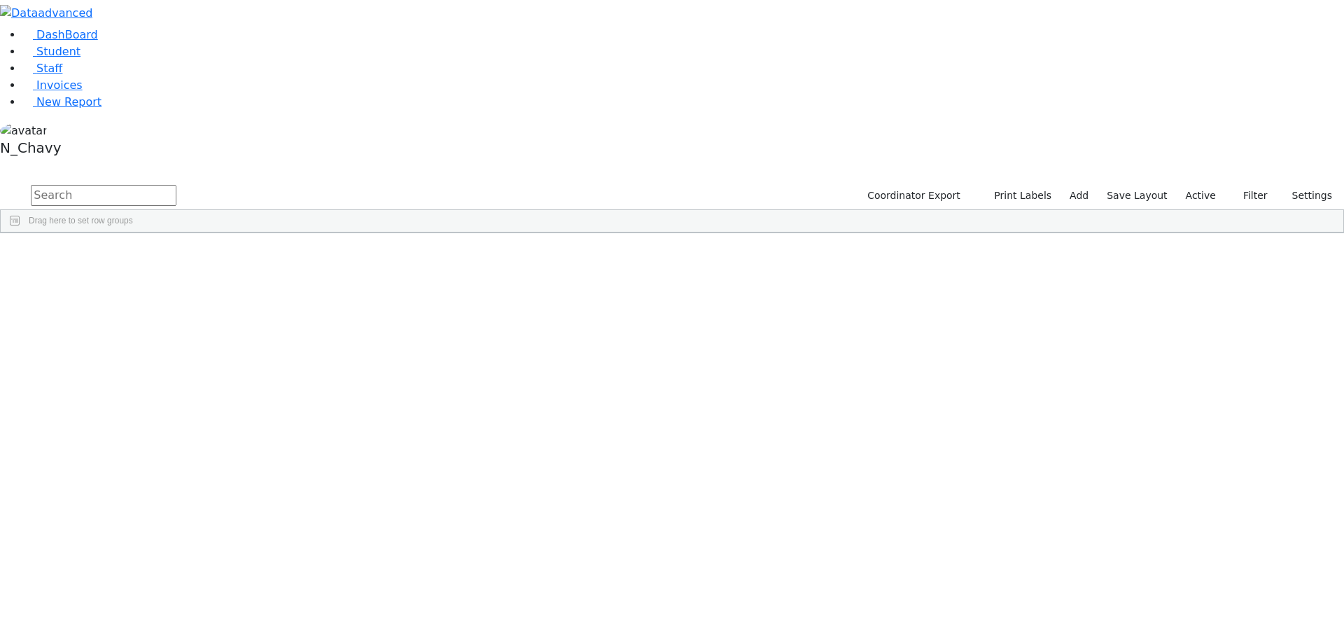
click at [1212, 369] on span "Site" at bounding box center [1266, 374] width 120 height 10
click at [1219, 409] on div "District Of Origin" at bounding box center [1258, 420] width 139 height 22
click at [1219, 415] on span "District Of Origin" at bounding box center [1266, 420] width 120 height 10
click at [1212, 438] on span "School Teacher" at bounding box center [1266, 443] width 120 height 10
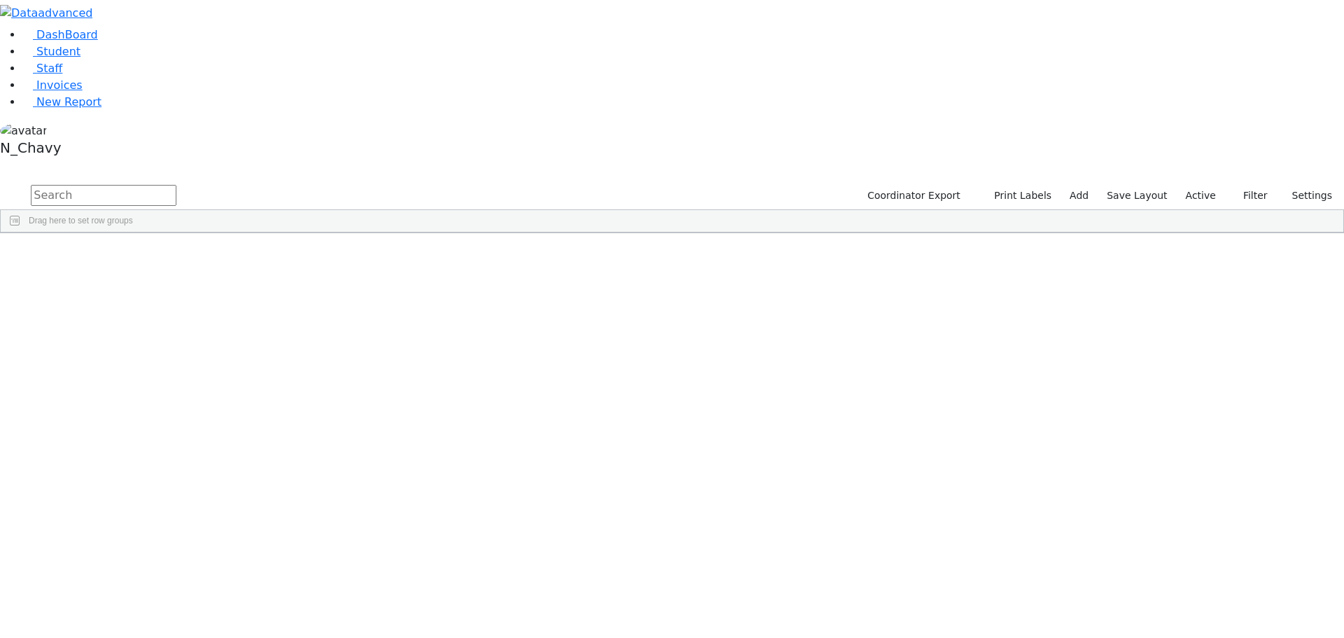
click at [1217, 455] on div "Yiddish Name" at bounding box center [1258, 466] width 139 height 22
click at [1229, 461] on span "Yiddish Name" at bounding box center [1266, 466] width 120 height 10
click at [1223, 531] on span "Allergy Note" at bounding box center [1266, 536] width 120 height 10
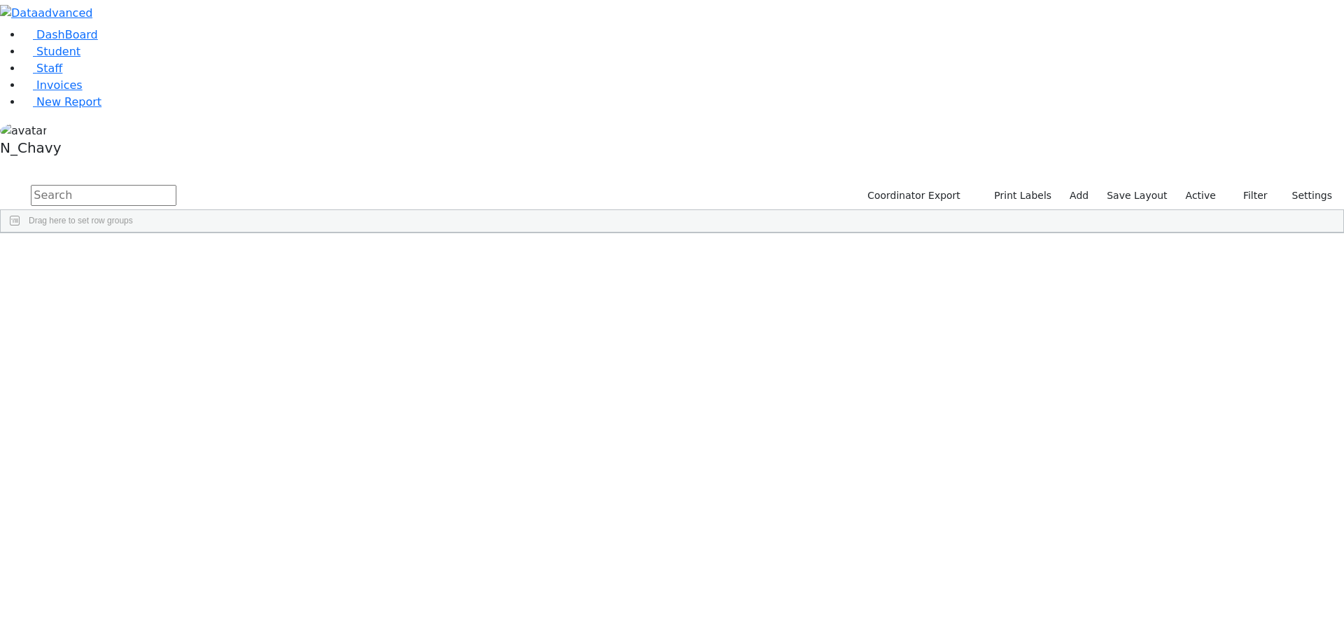
click at [1217, 559] on div "Location" at bounding box center [1258, 570] width 139 height 22
click at [18, 162] on button "button" at bounding box center [9, 167] width 18 height 10
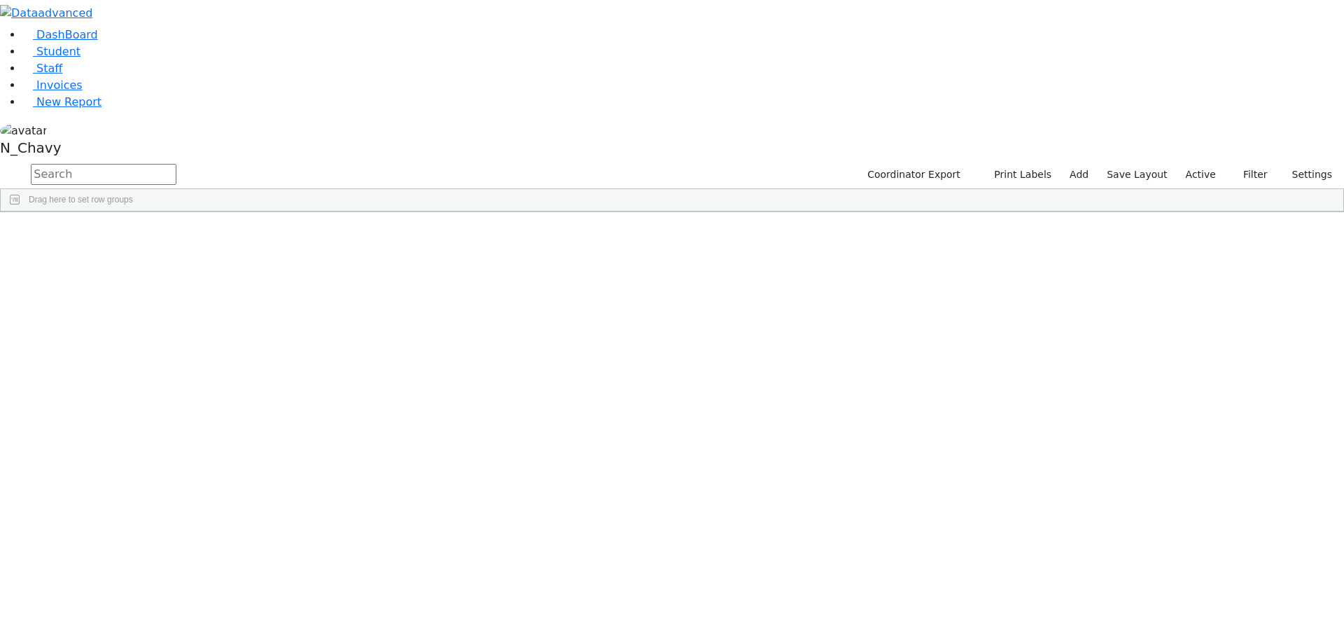
click at [0, 0] on button "button" at bounding box center [0, 0] width 0 height 0
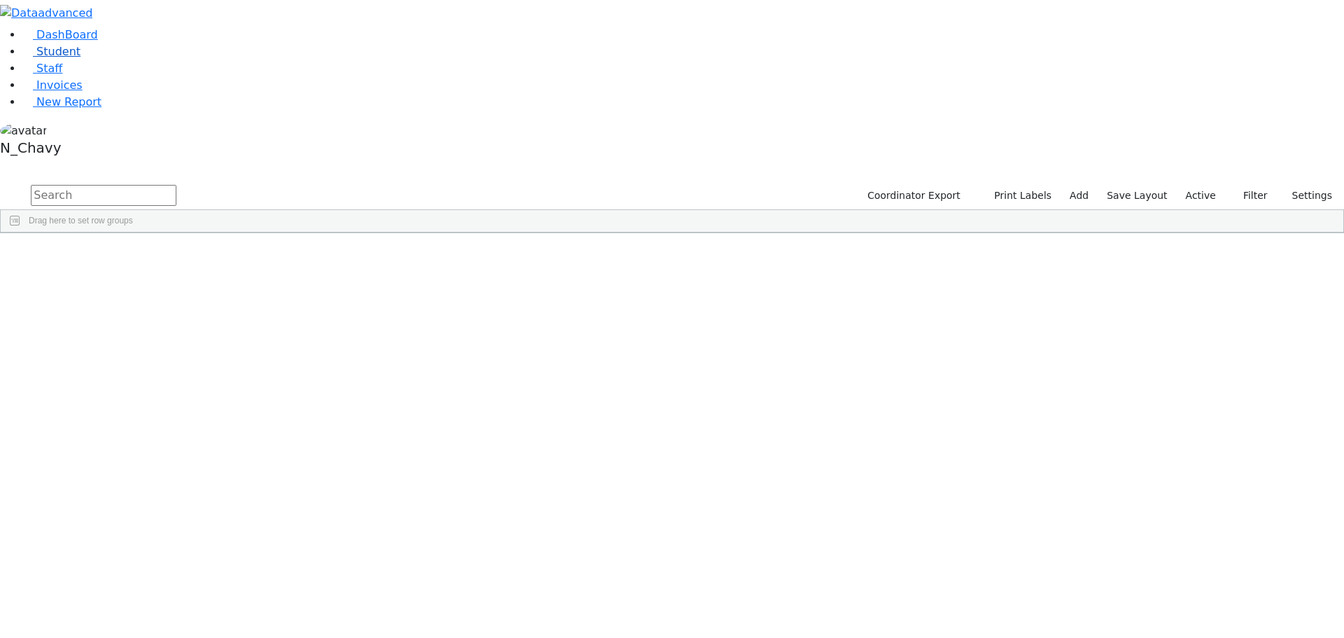
click at [63, 58] on span "Student" at bounding box center [58, 51] width 44 height 13
